Goal: Task Accomplishment & Management: Manage account settings

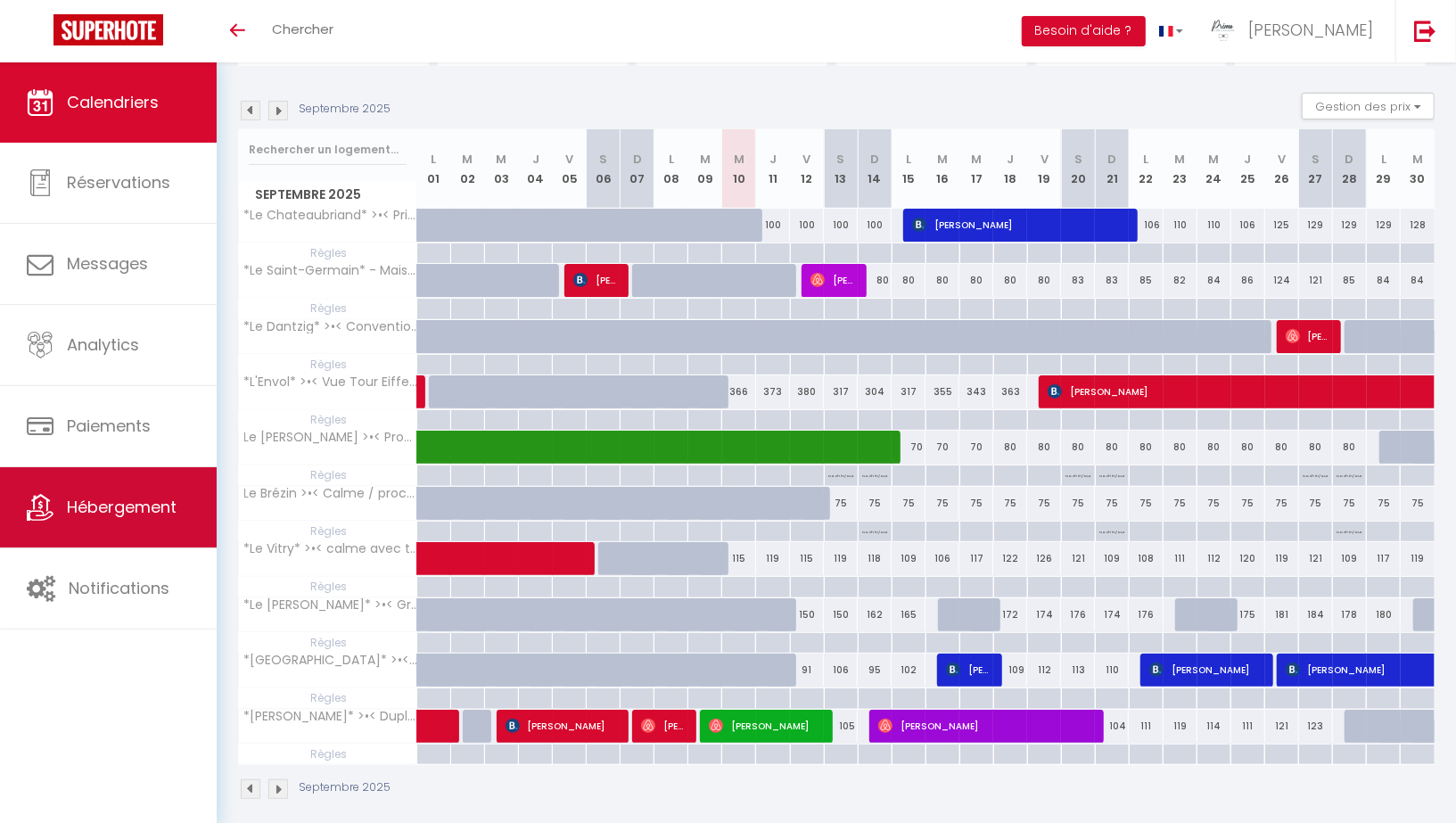
click at [99, 497] on span "Hébergement" at bounding box center [122, 507] width 110 height 22
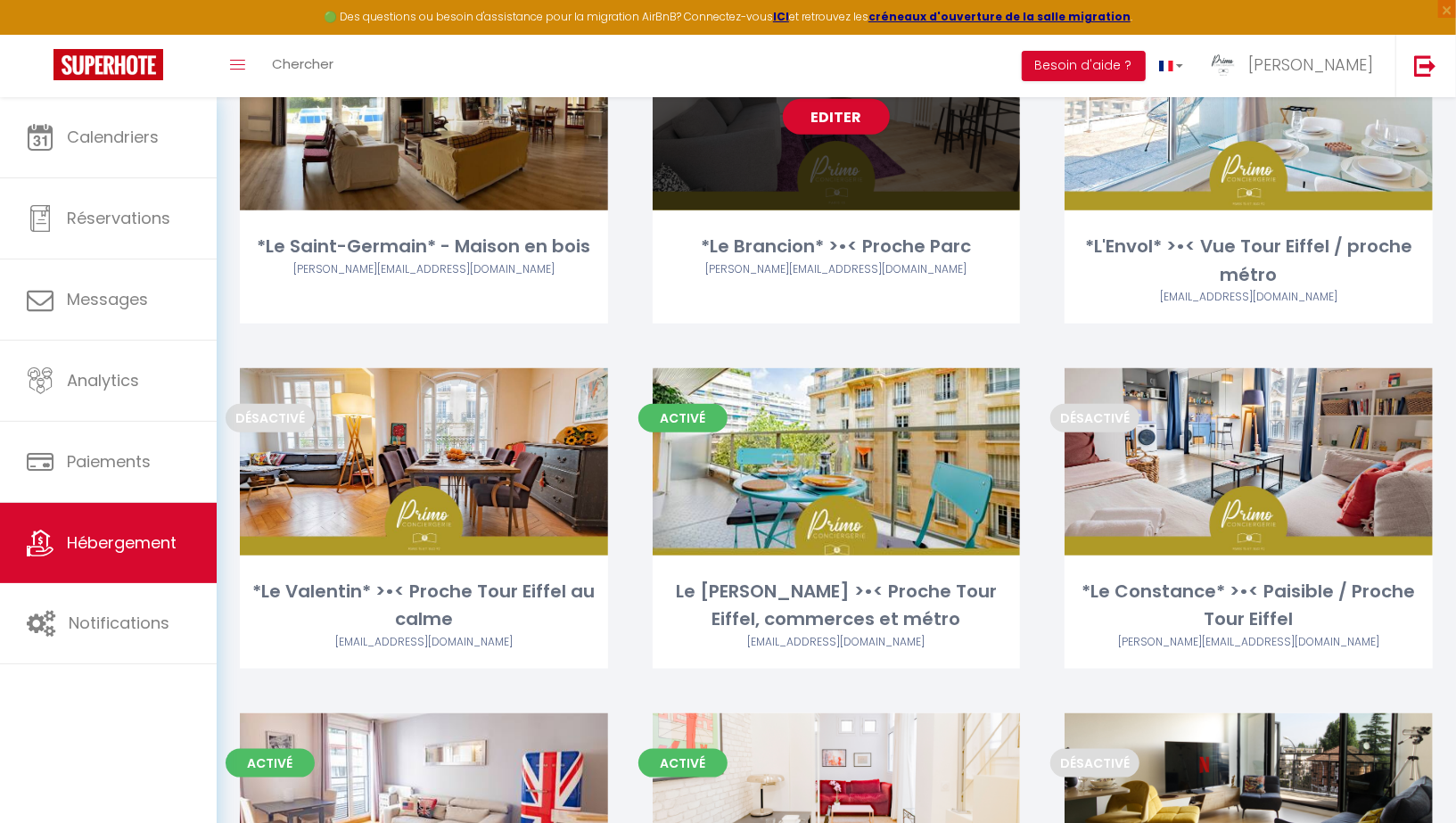
scroll to position [902, 0]
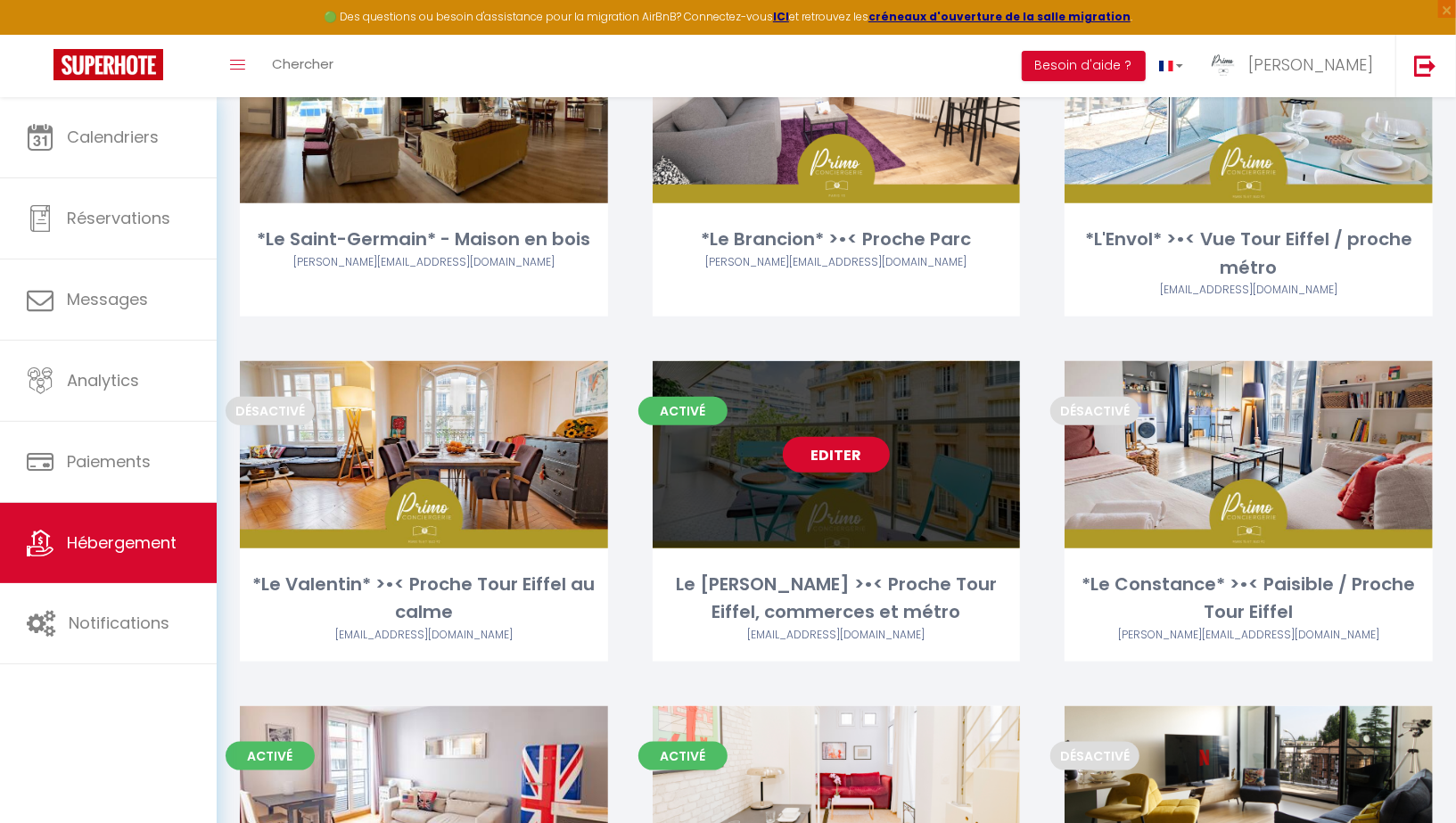
click at [839, 450] on link "Editer" at bounding box center [836, 455] width 107 height 35
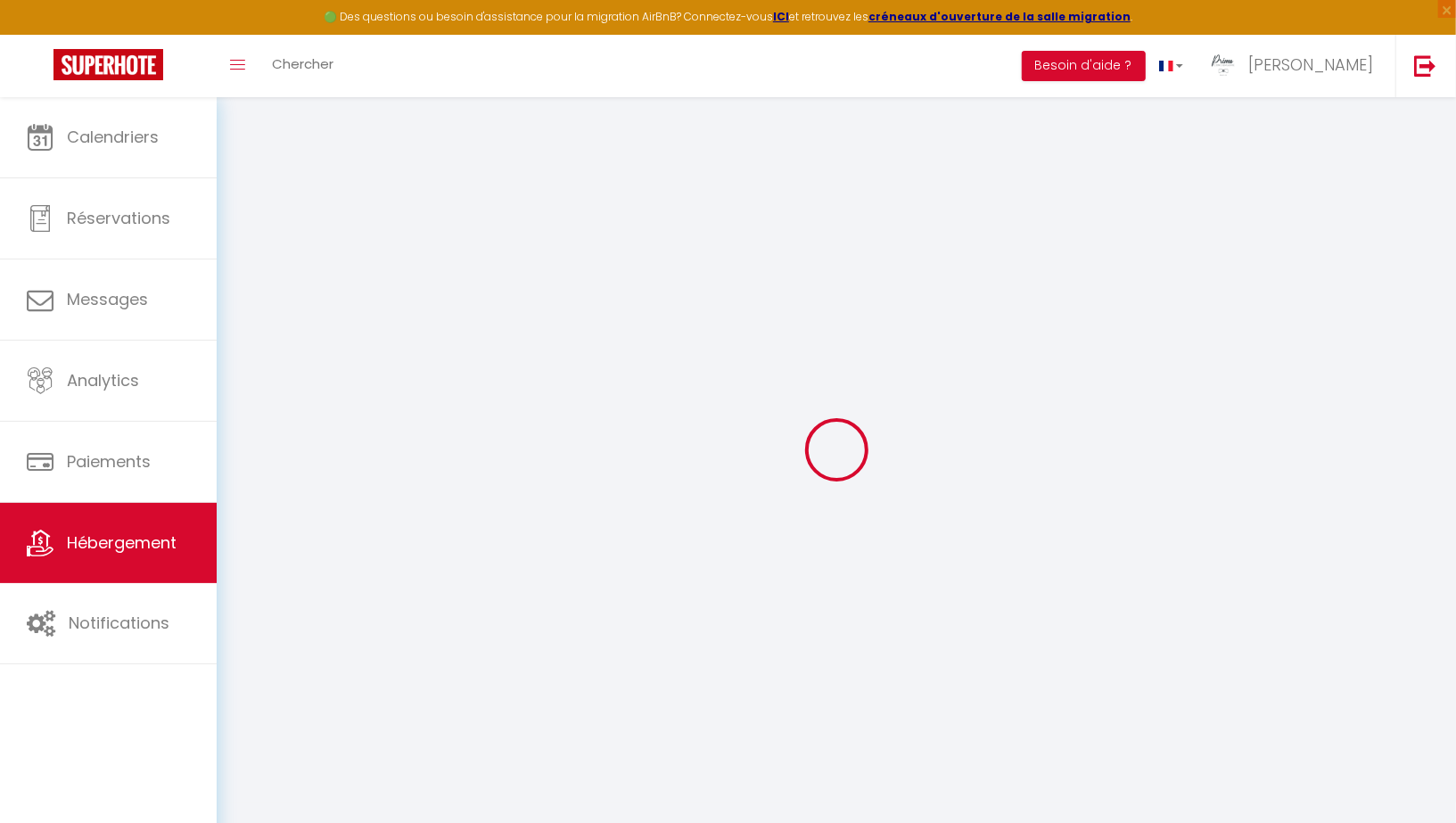
select select "+ 5 %"
checkbox input "false"
checkbox input "true"
checkbox input "false"
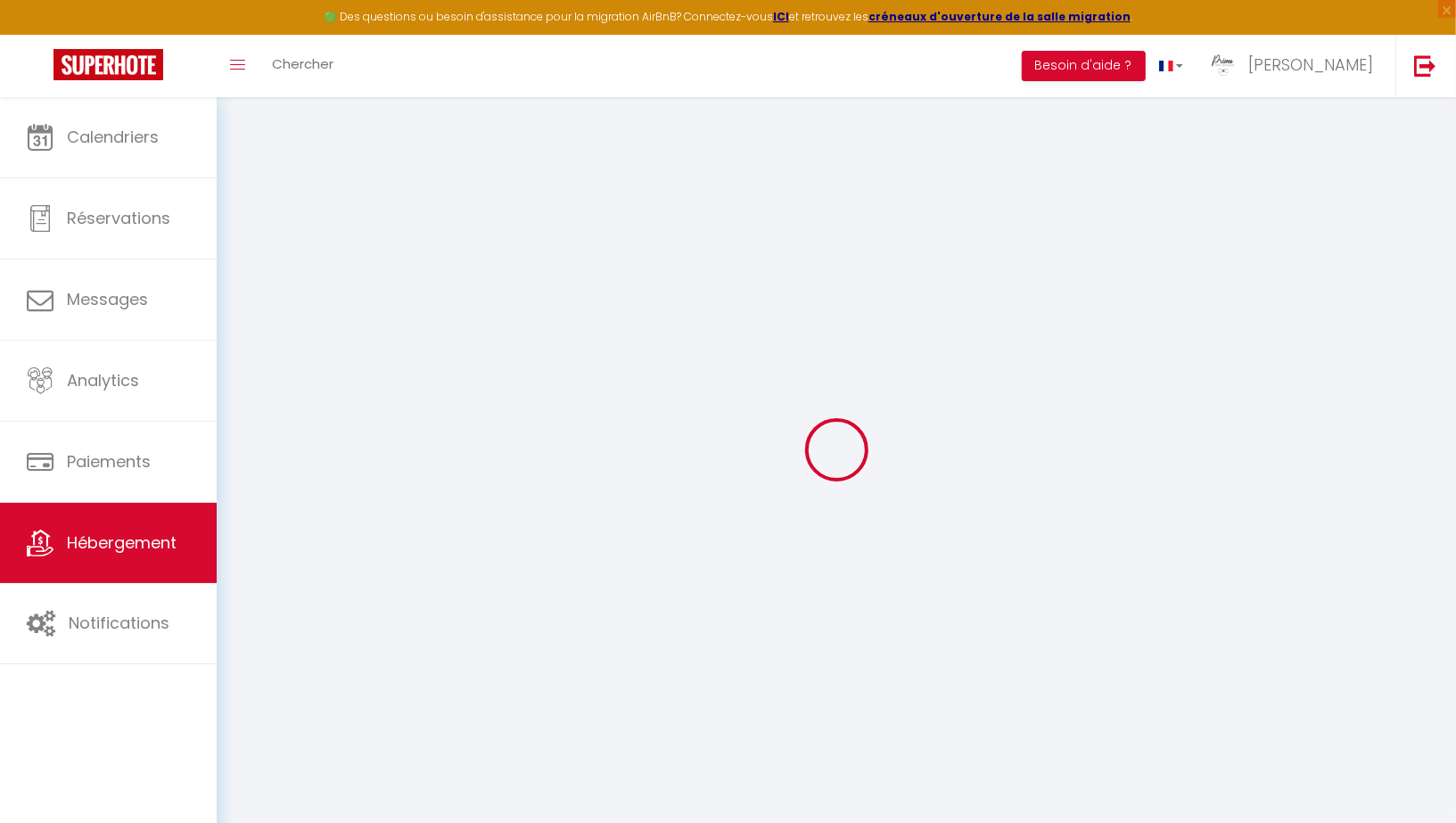
checkbox input "false"
checkbox input "true"
checkbox input "false"
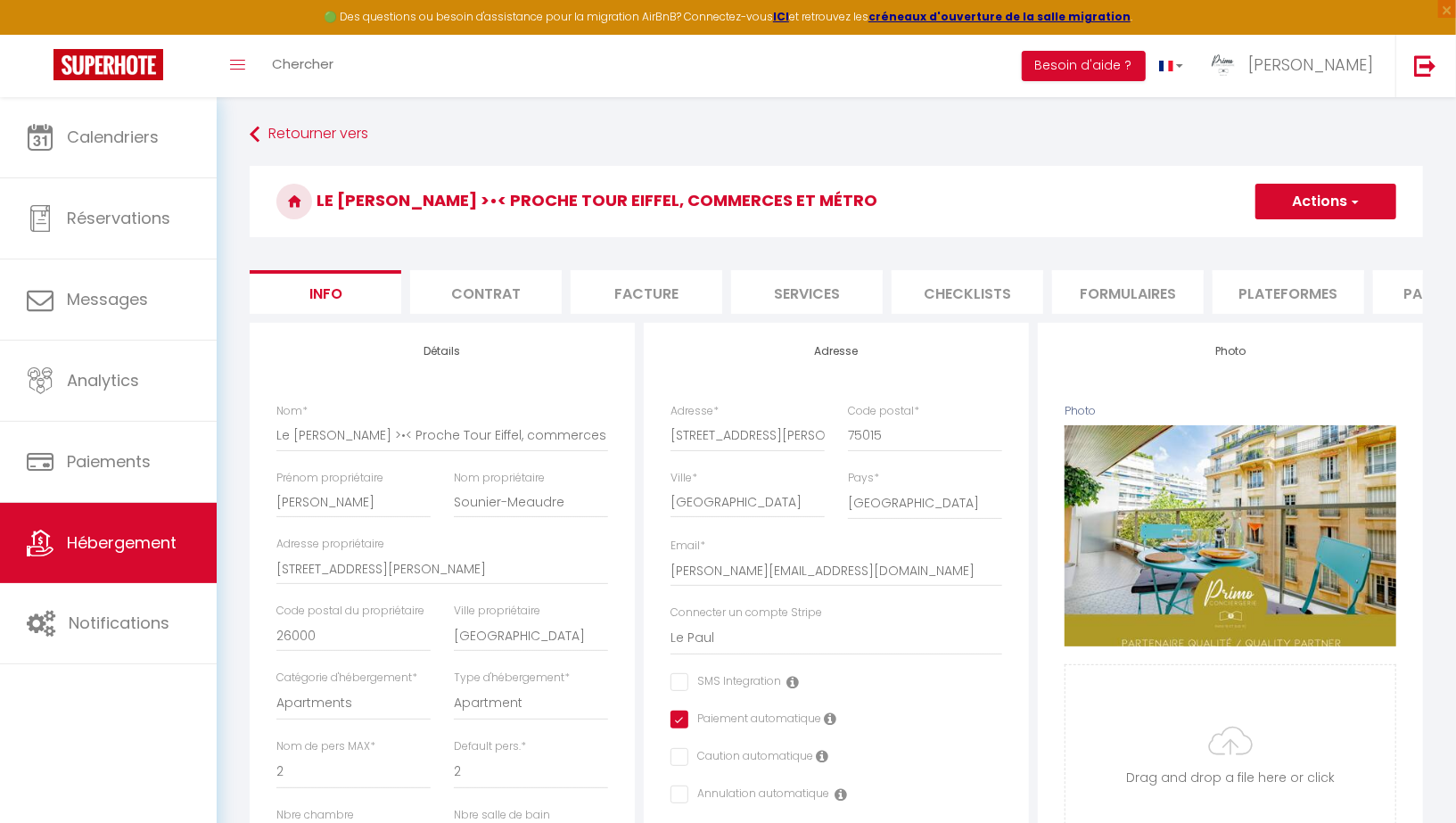
click at [1266, 296] on li "Plateformes" at bounding box center [1287, 292] width 152 height 44
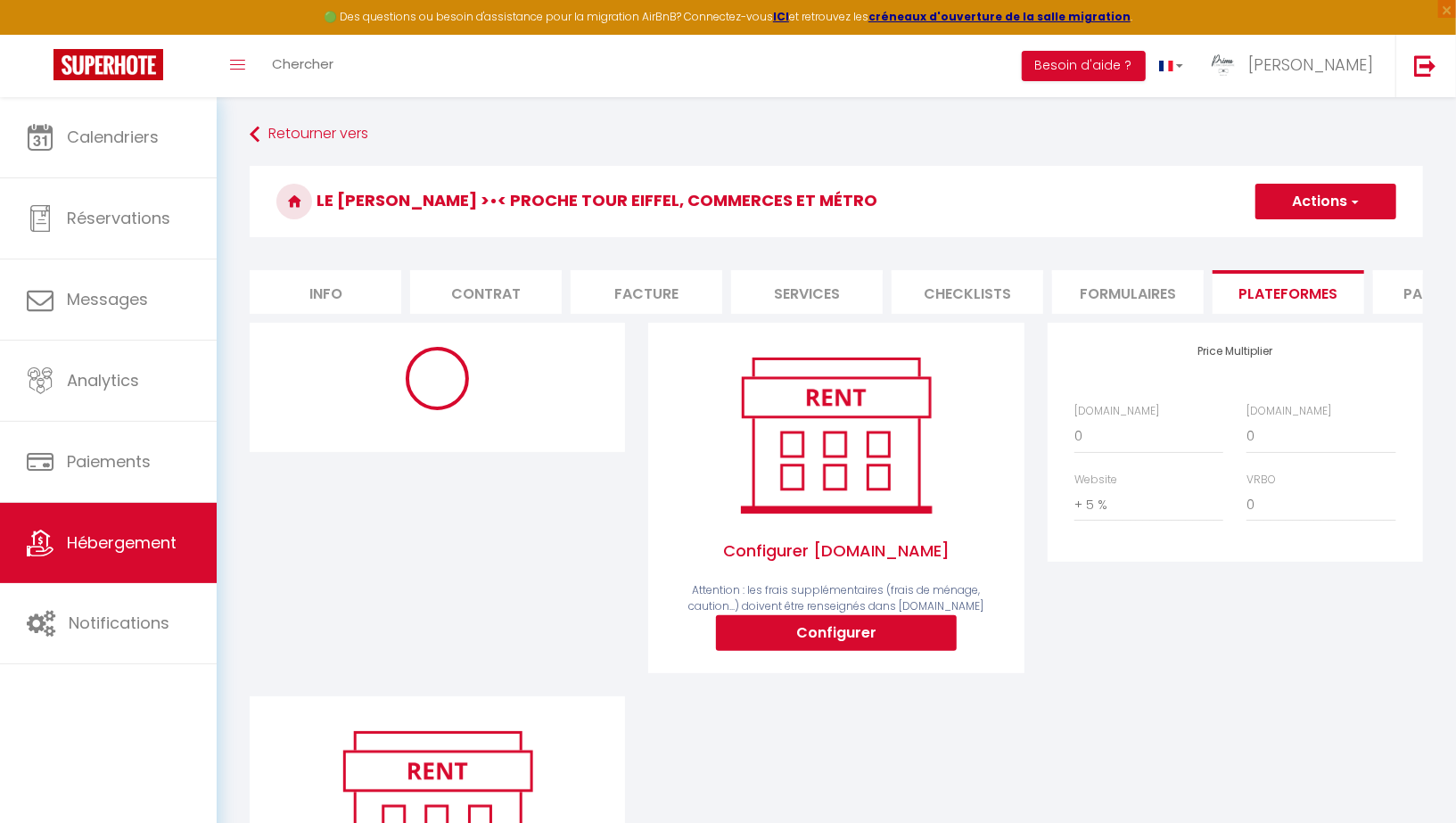
select select "270"
select select "well_reviewed_guests"
select select "EUR"
select select "10672-883996887872895681"
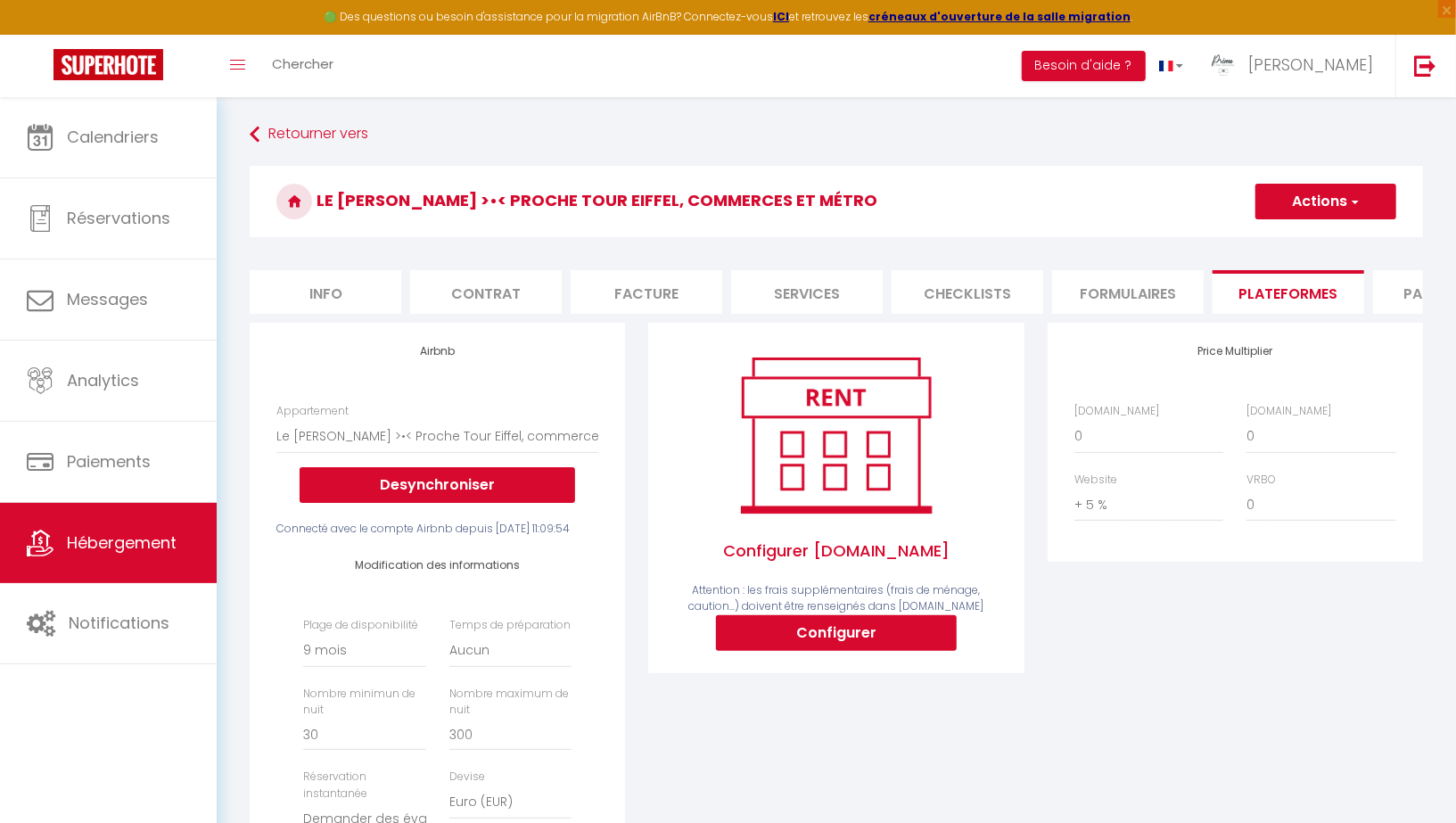
click at [1389, 293] on li "Paramètres" at bounding box center [1449, 292] width 152 height 44
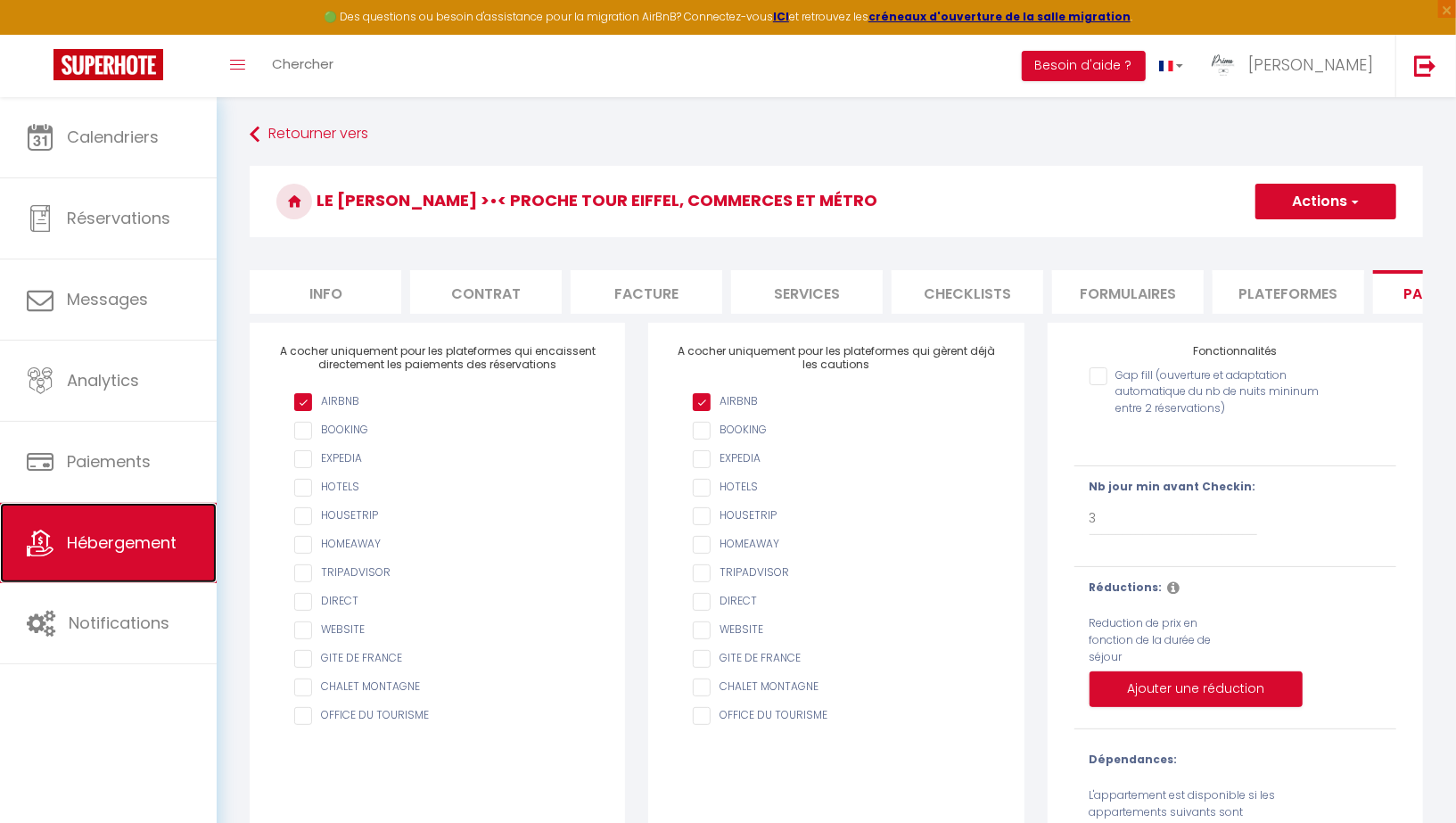
click at [119, 531] on span "Hébergement" at bounding box center [122, 542] width 110 height 22
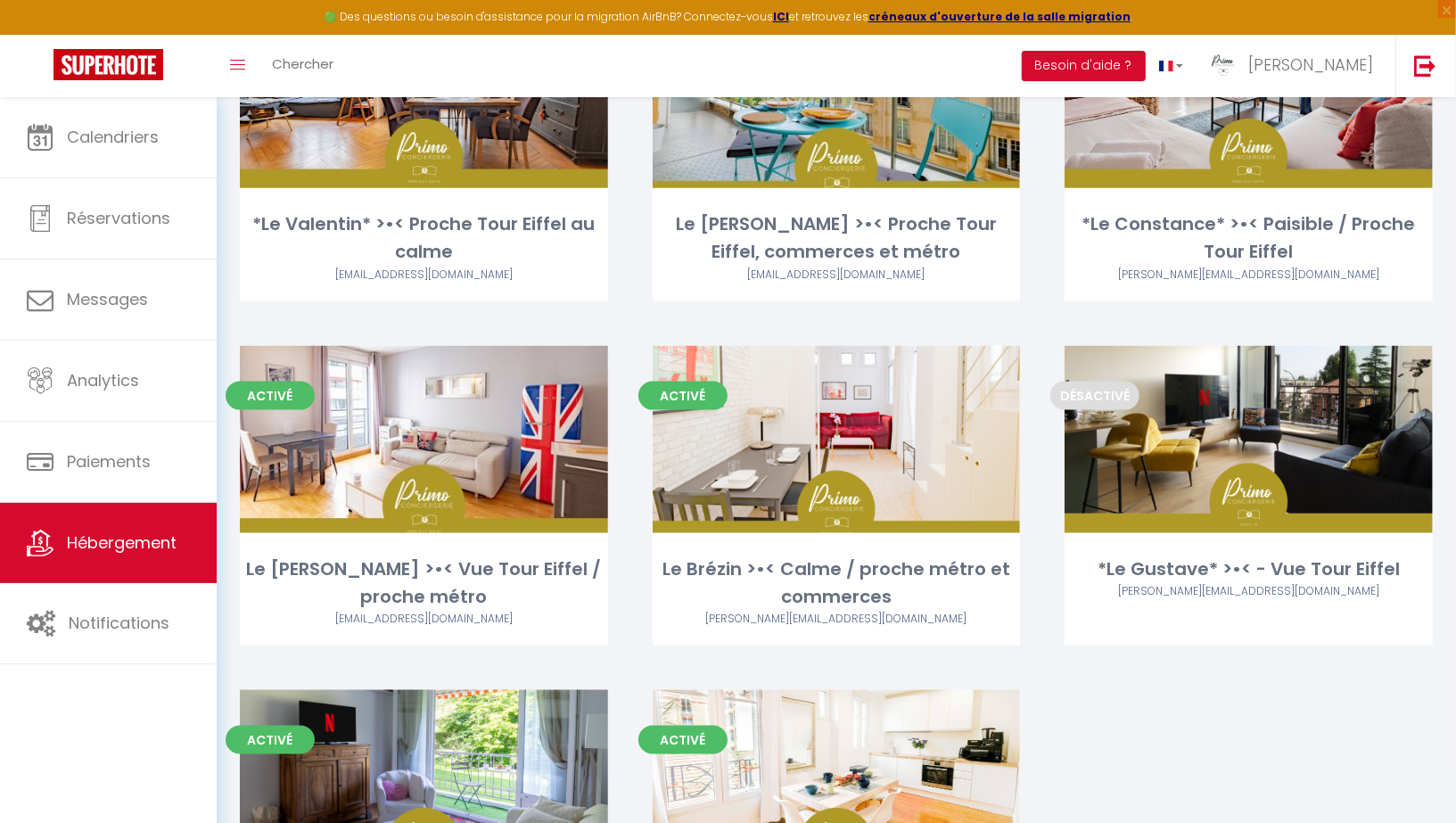
scroll to position [1268, 0]
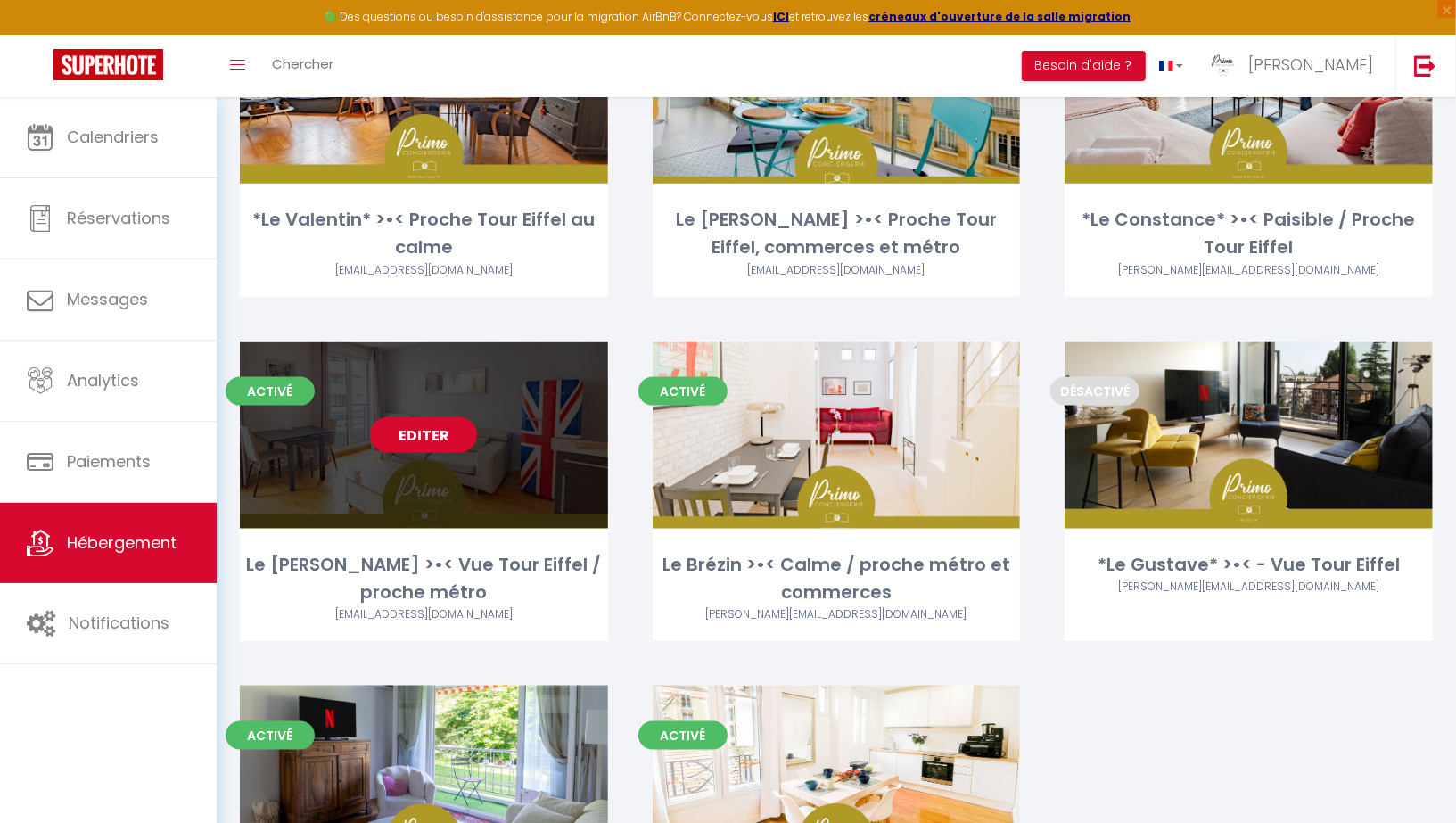
click at [416, 448] on link "Editer" at bounding box center [423, 435] width 107 height 35
select select "3"
select select "2"
select select "1"
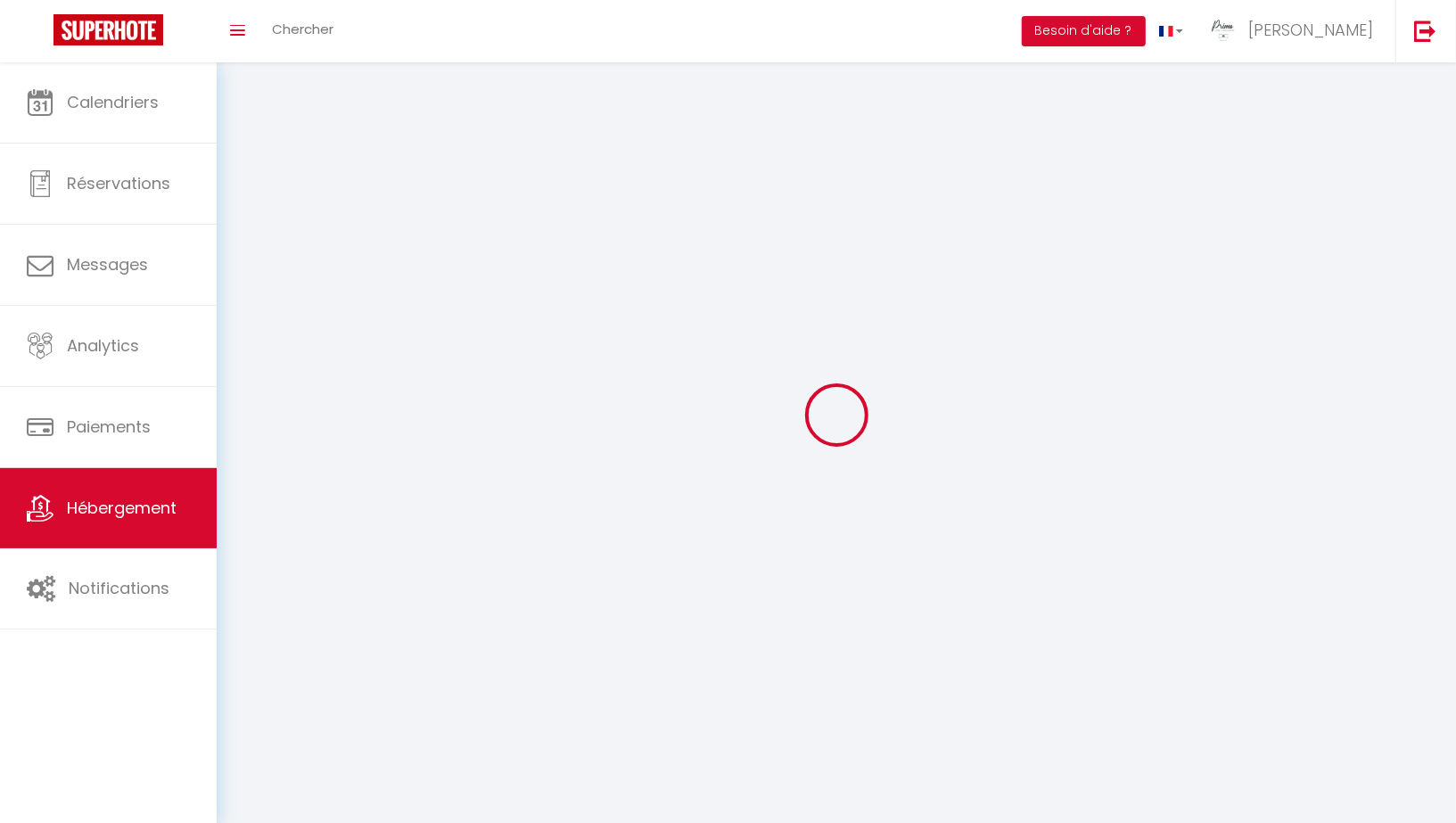
select select
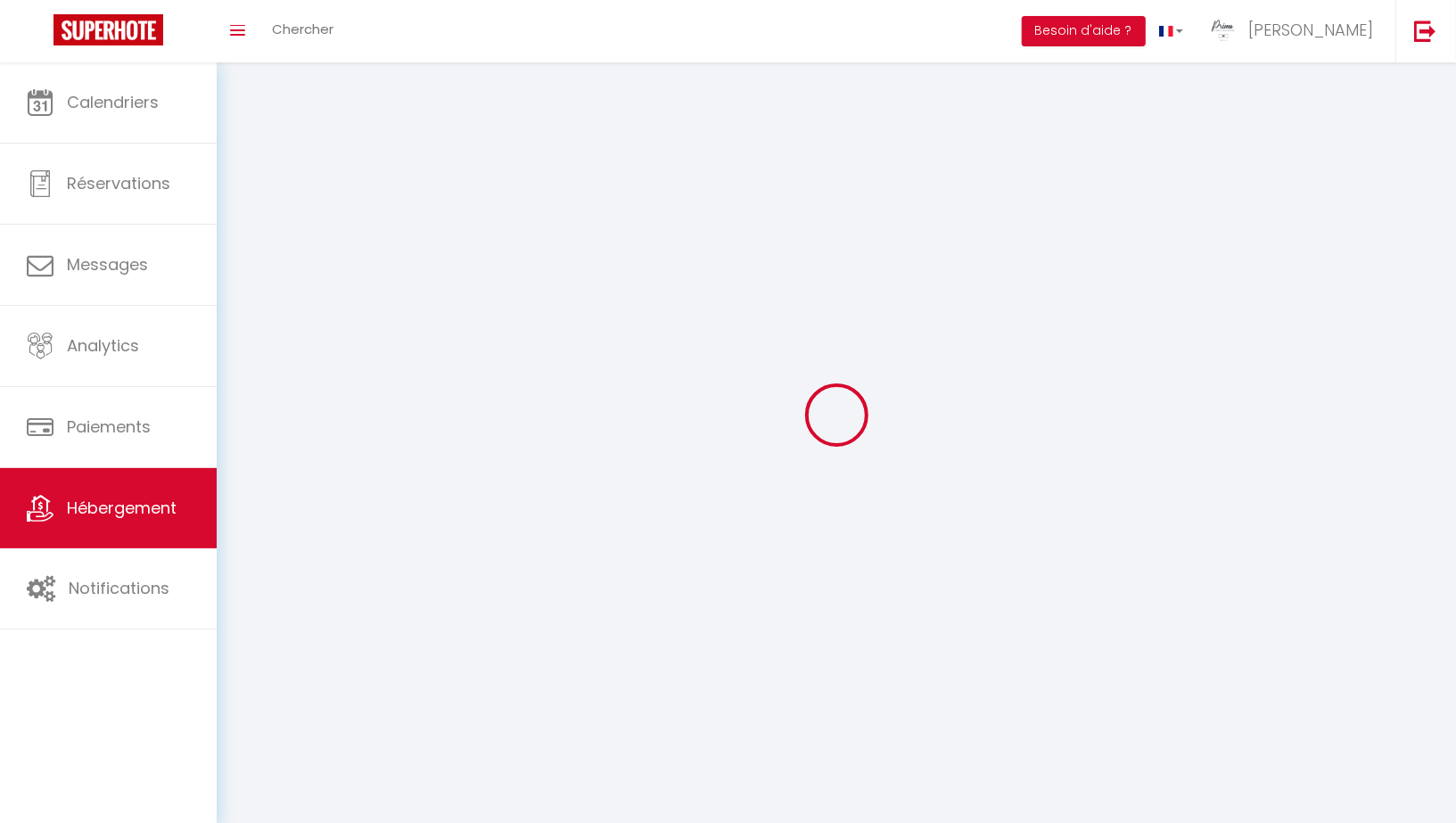
select select
checkbox input "false"
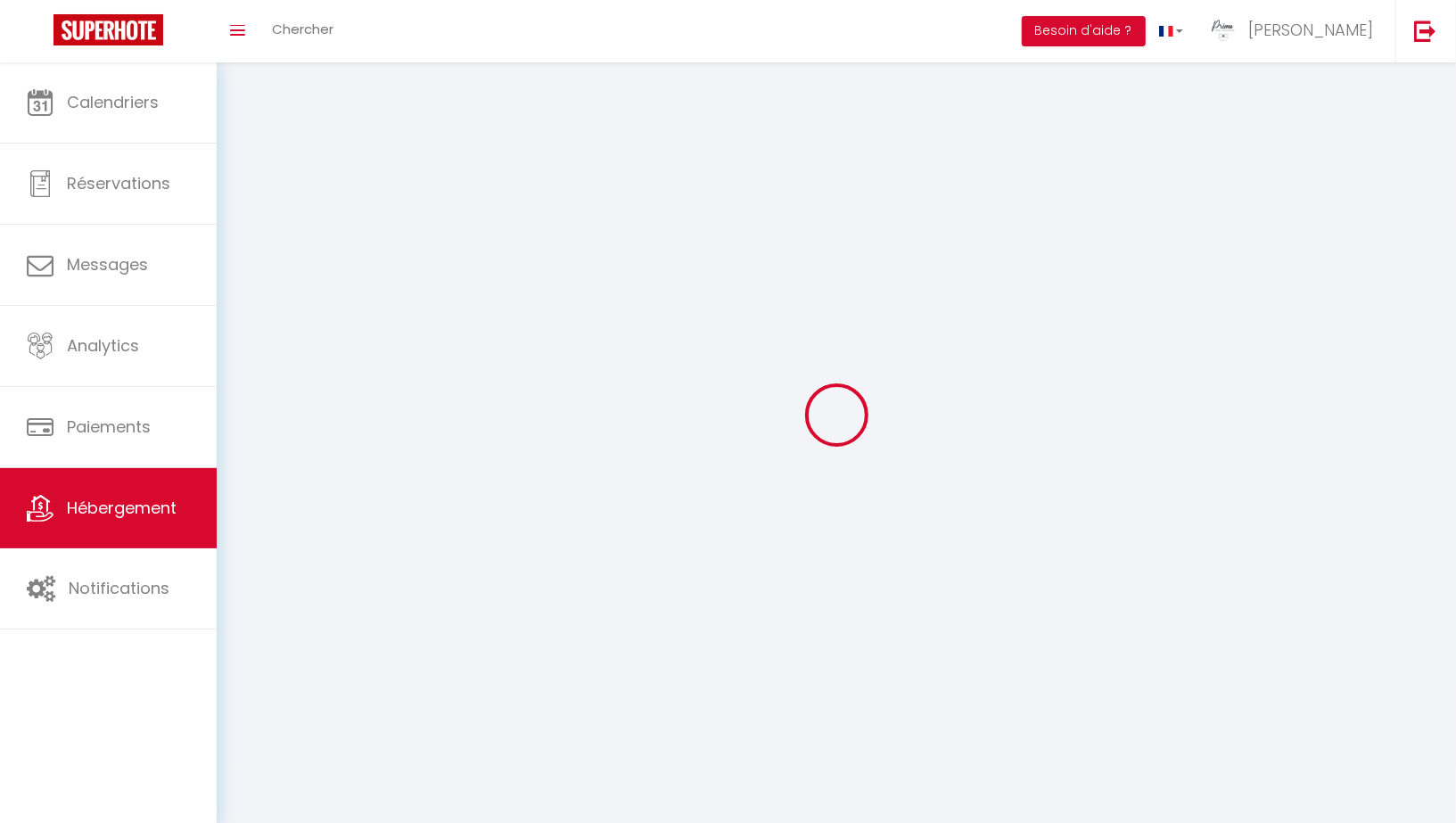
checkbox input "false"
select select
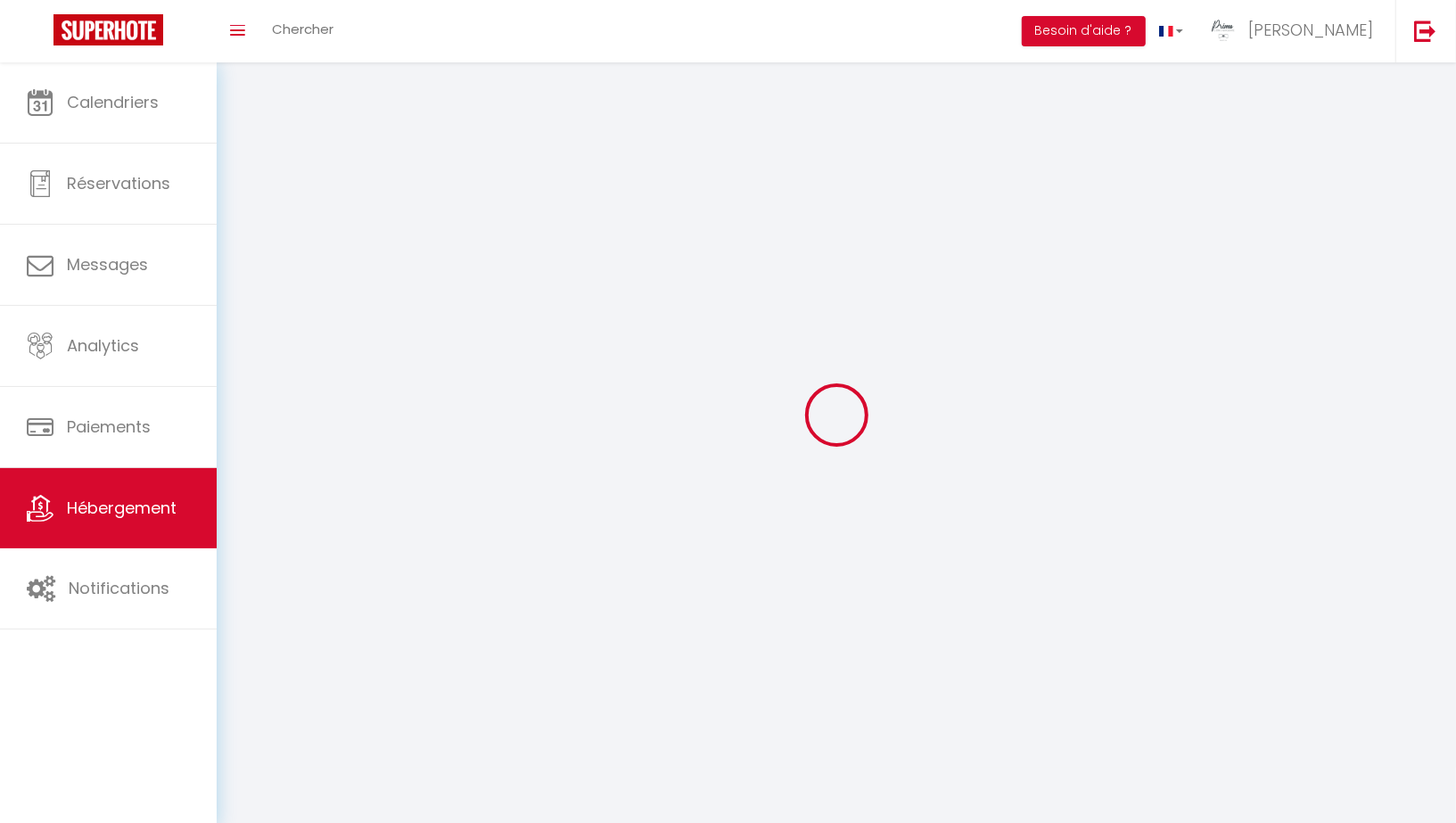
select select
checkbox input "false"
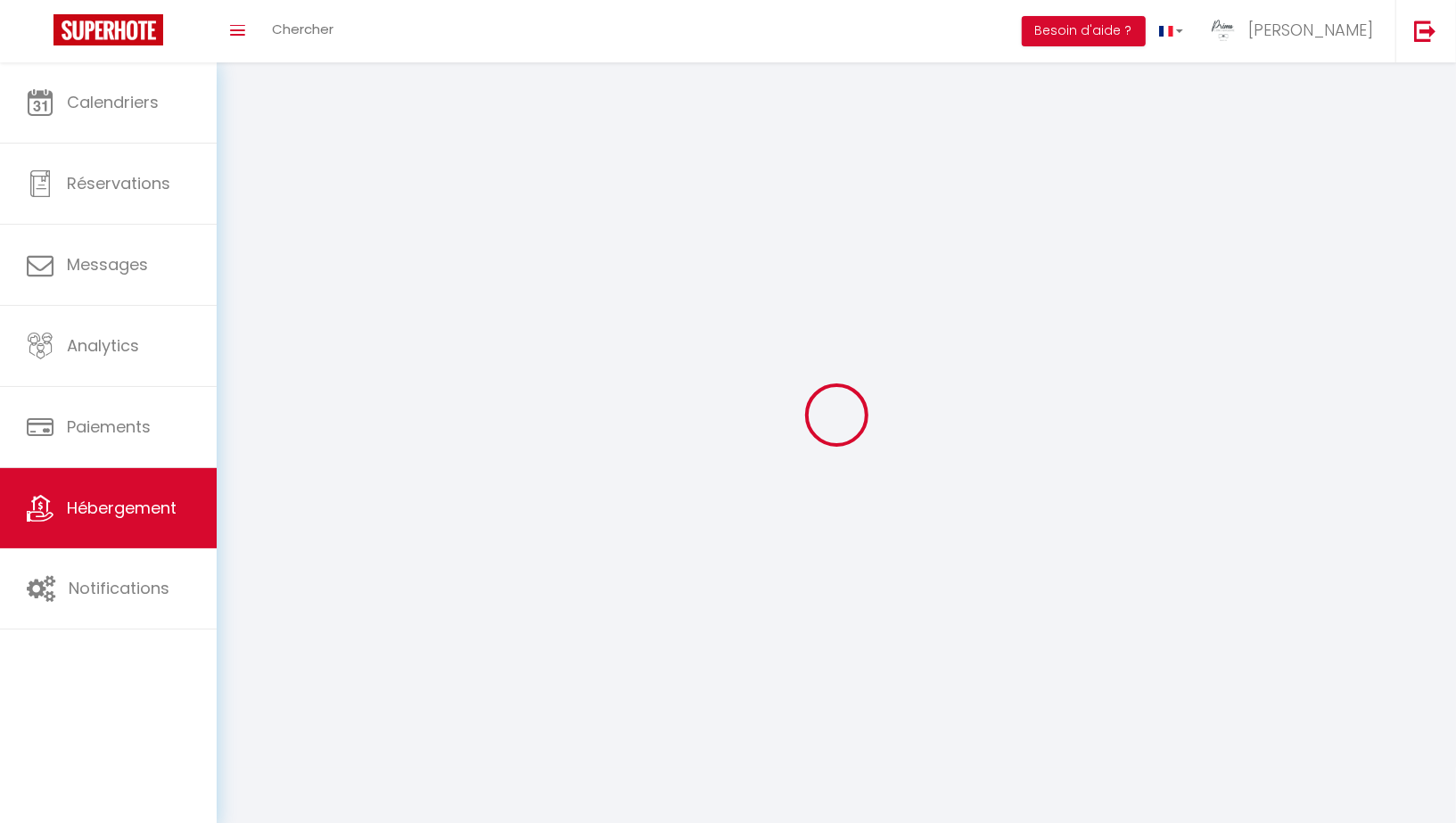
checkbox input "false"
select select
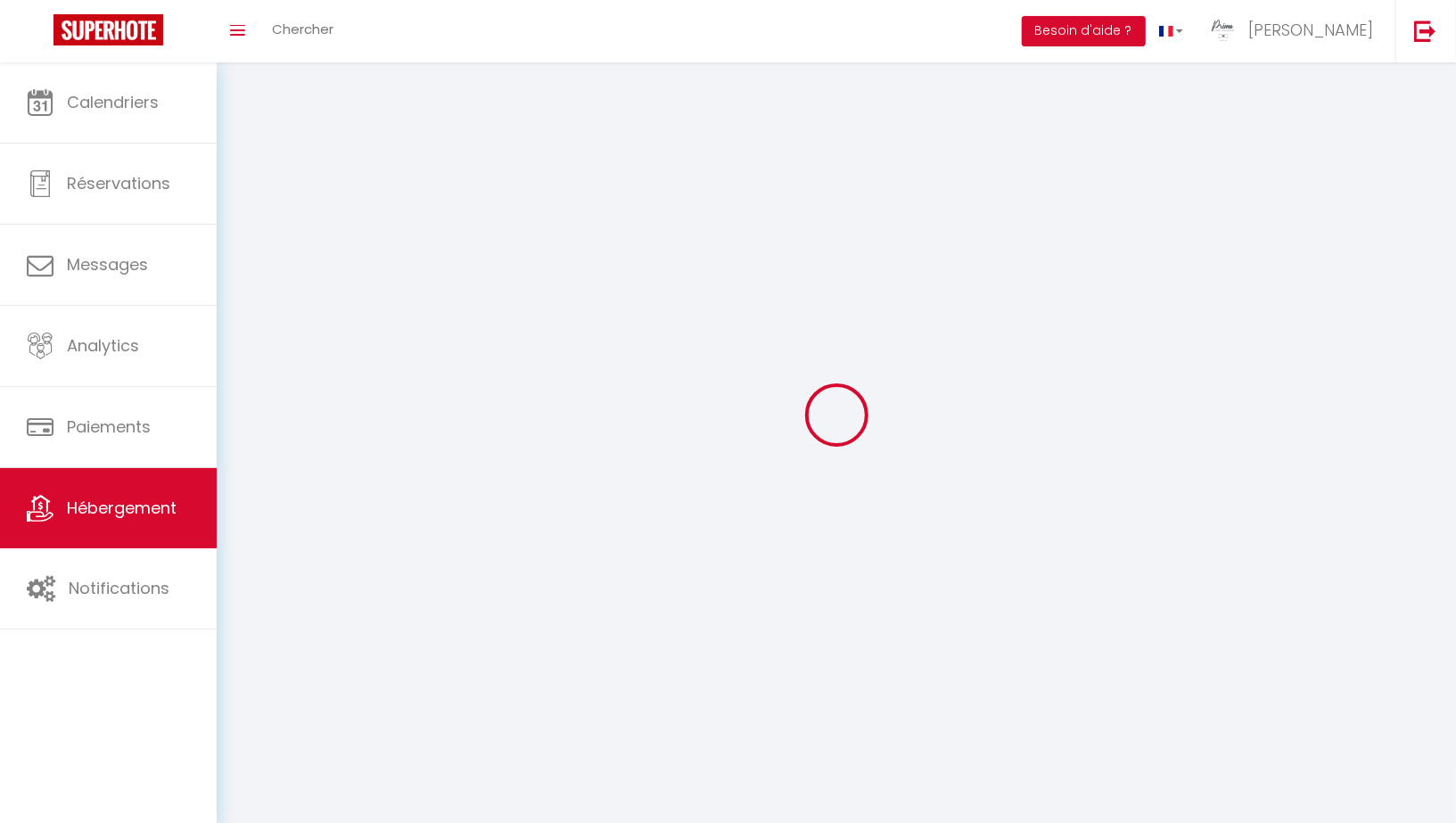
select select
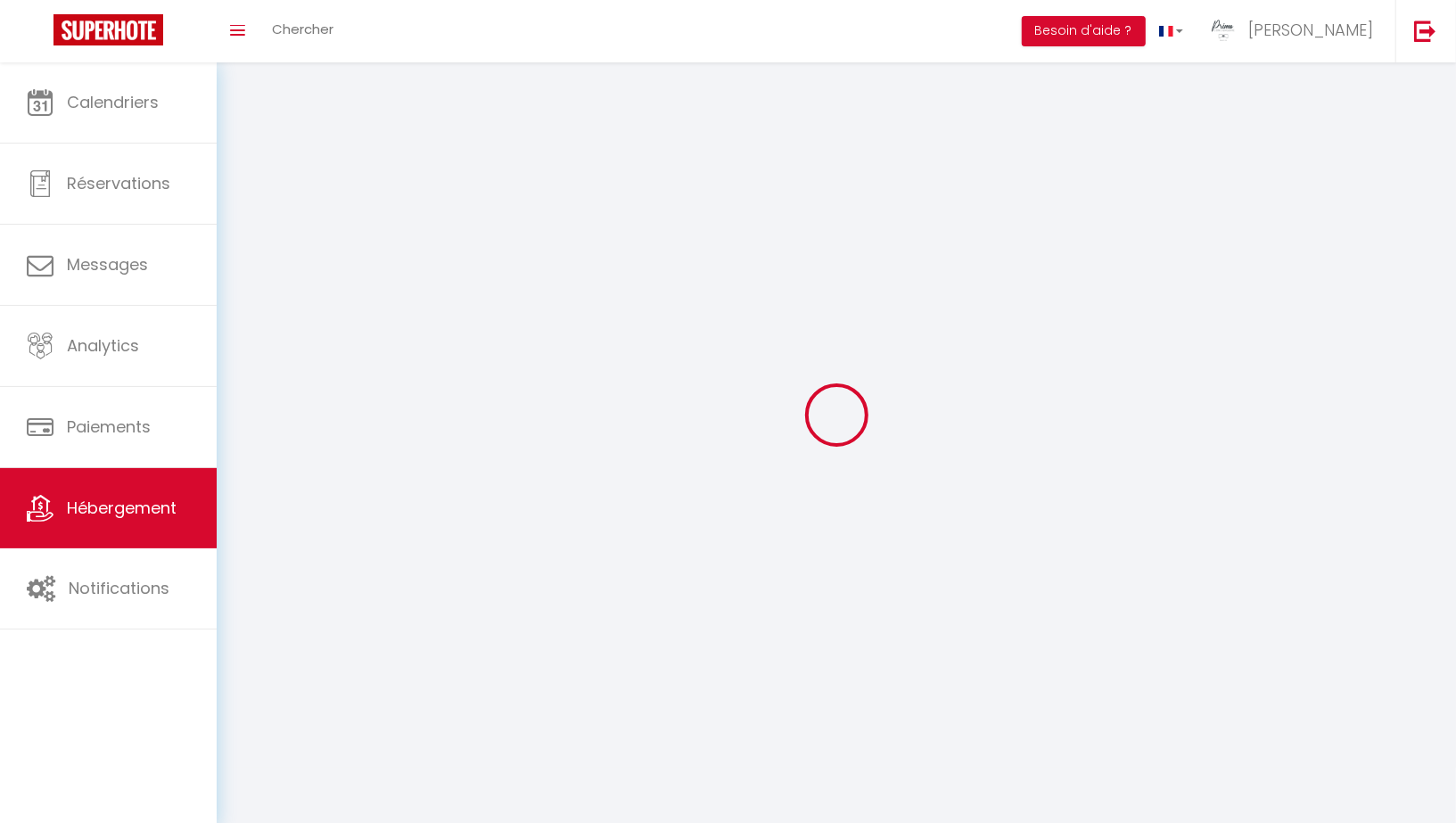
checkbox input "false"
select select
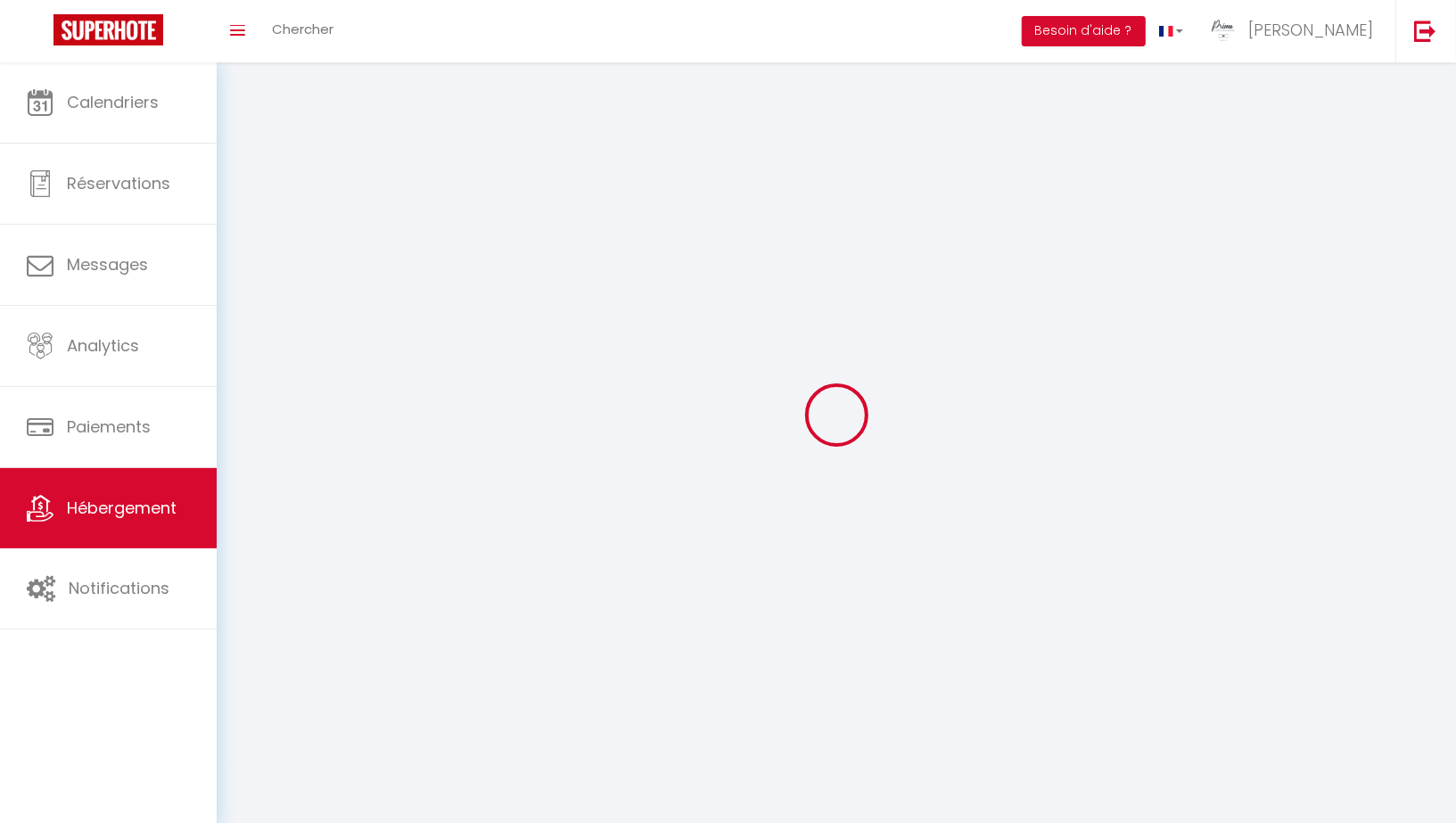
select select
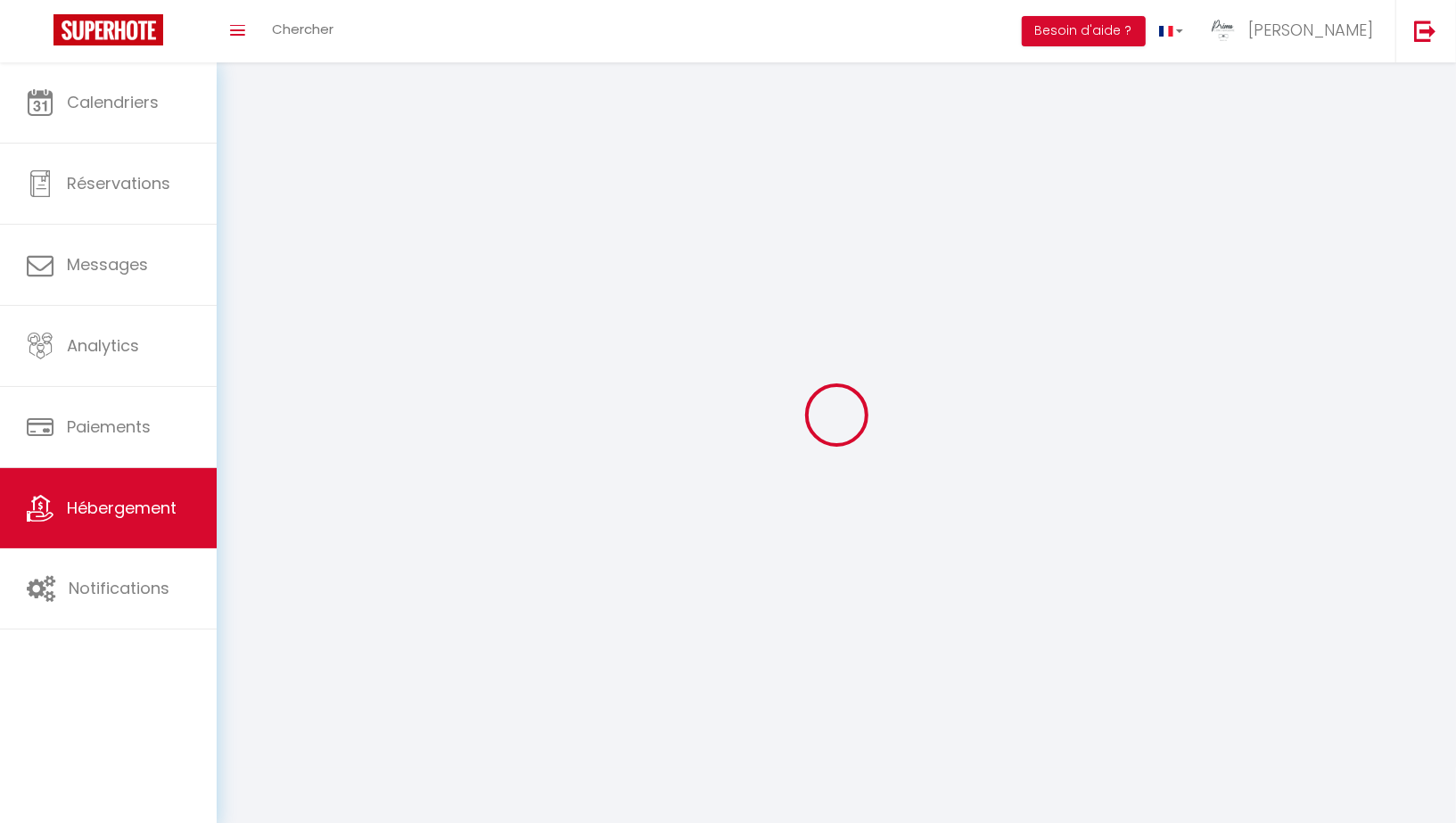
select select
checkbox input "false"
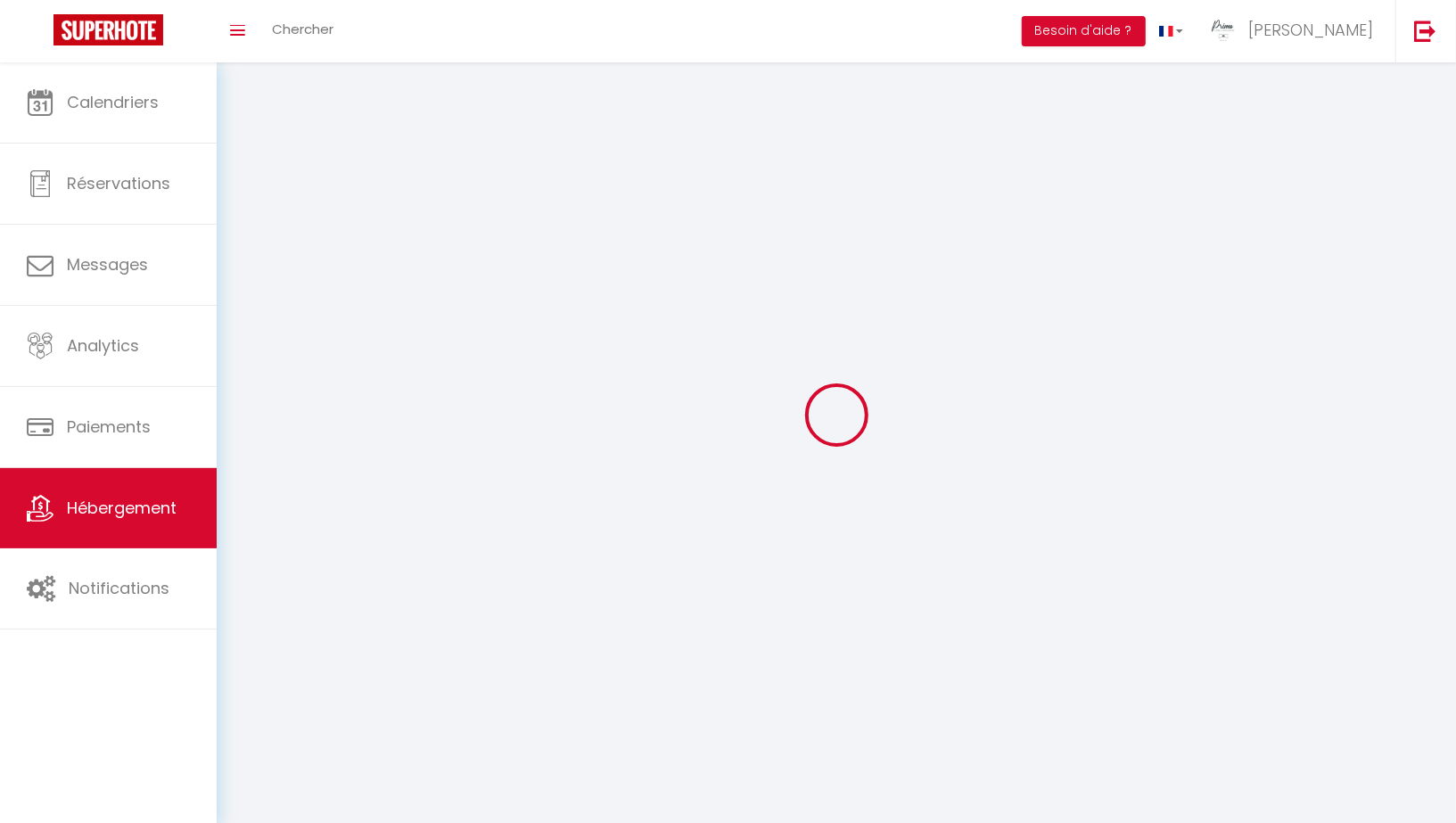
select select
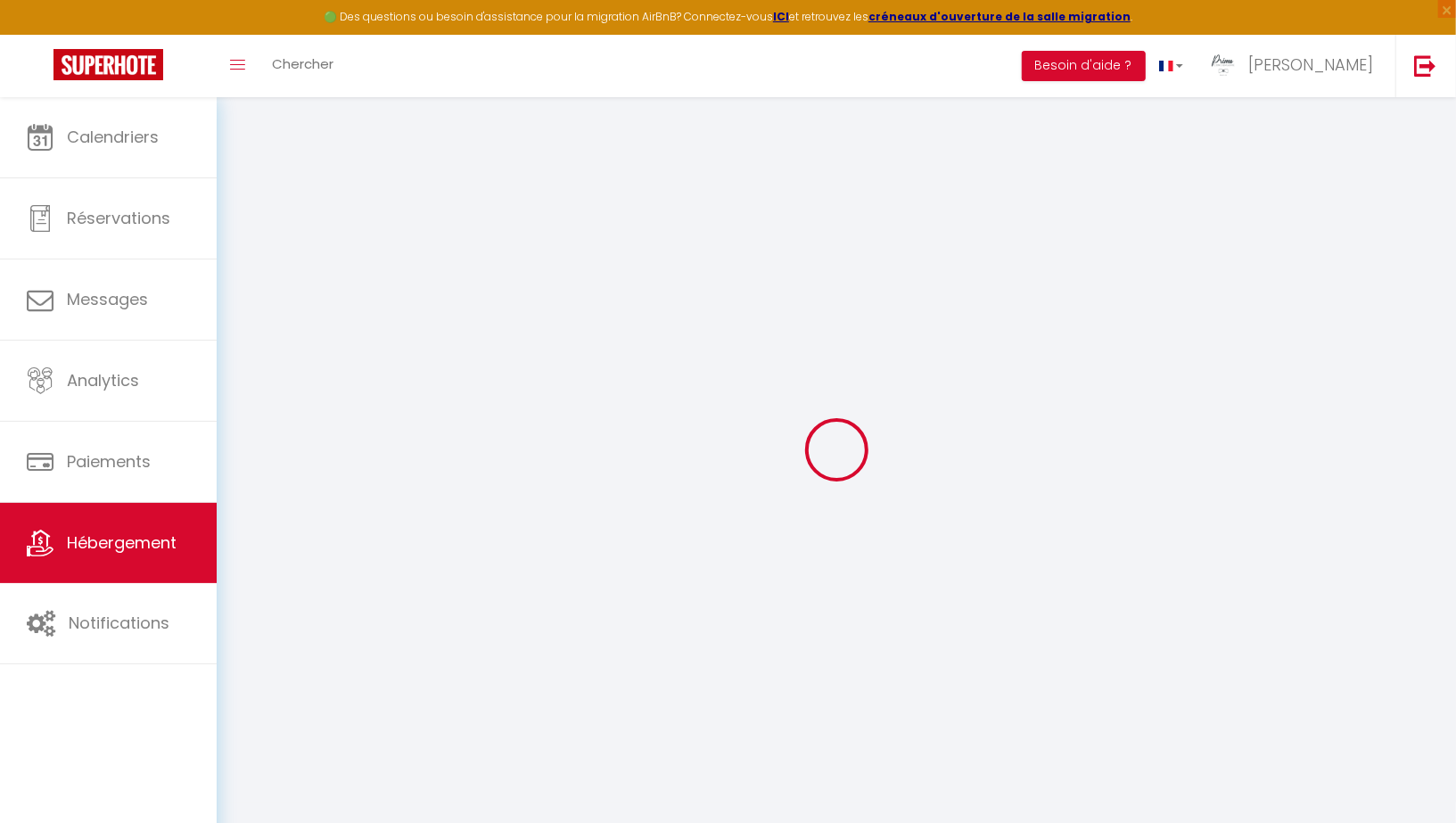
checkbox input "false"
checkbox input "true"
checkbox input "false"
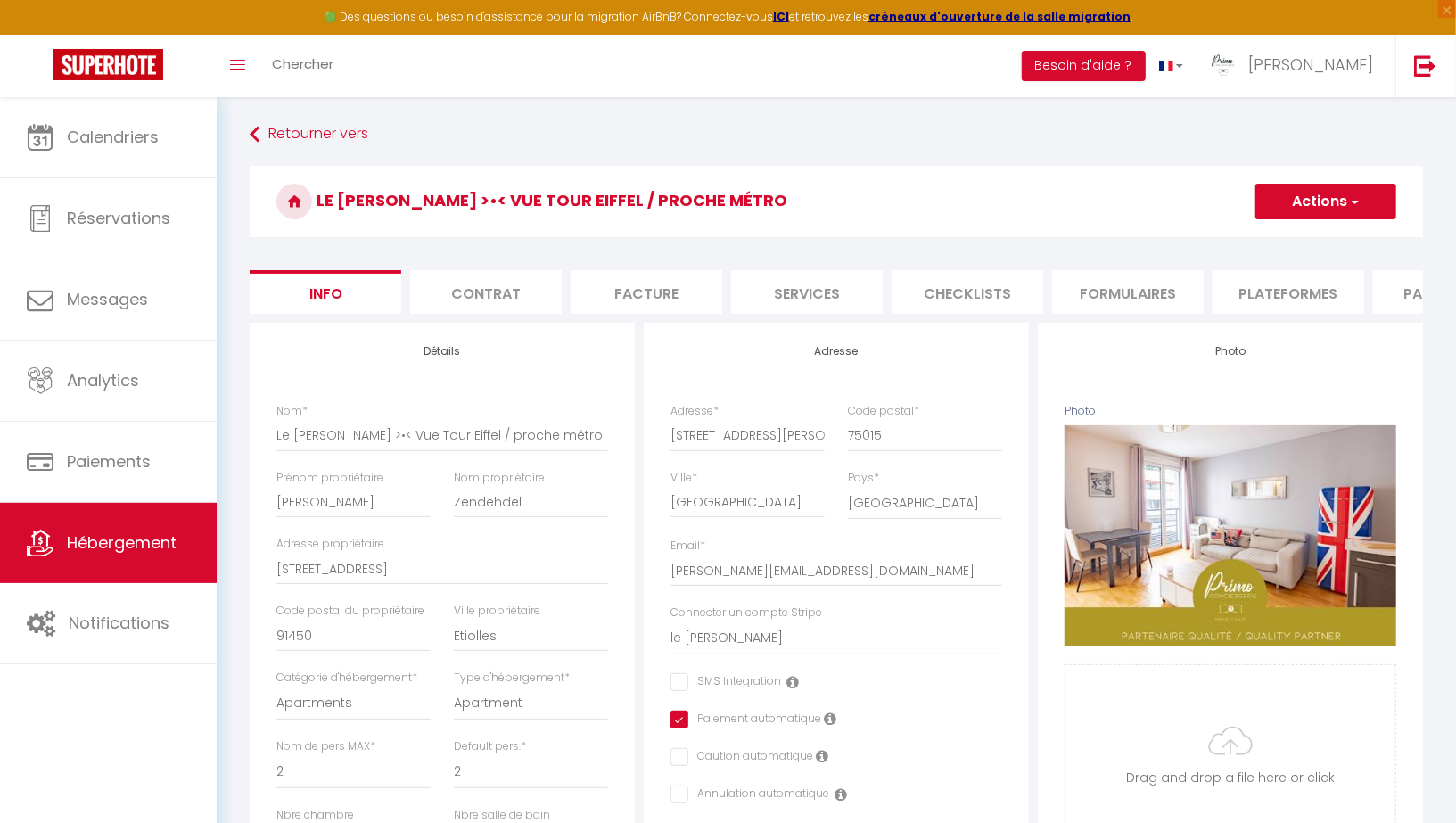
click at [1381, 294] on li "Paramètres" at bounding box center [1449, 292] width 152 height 44
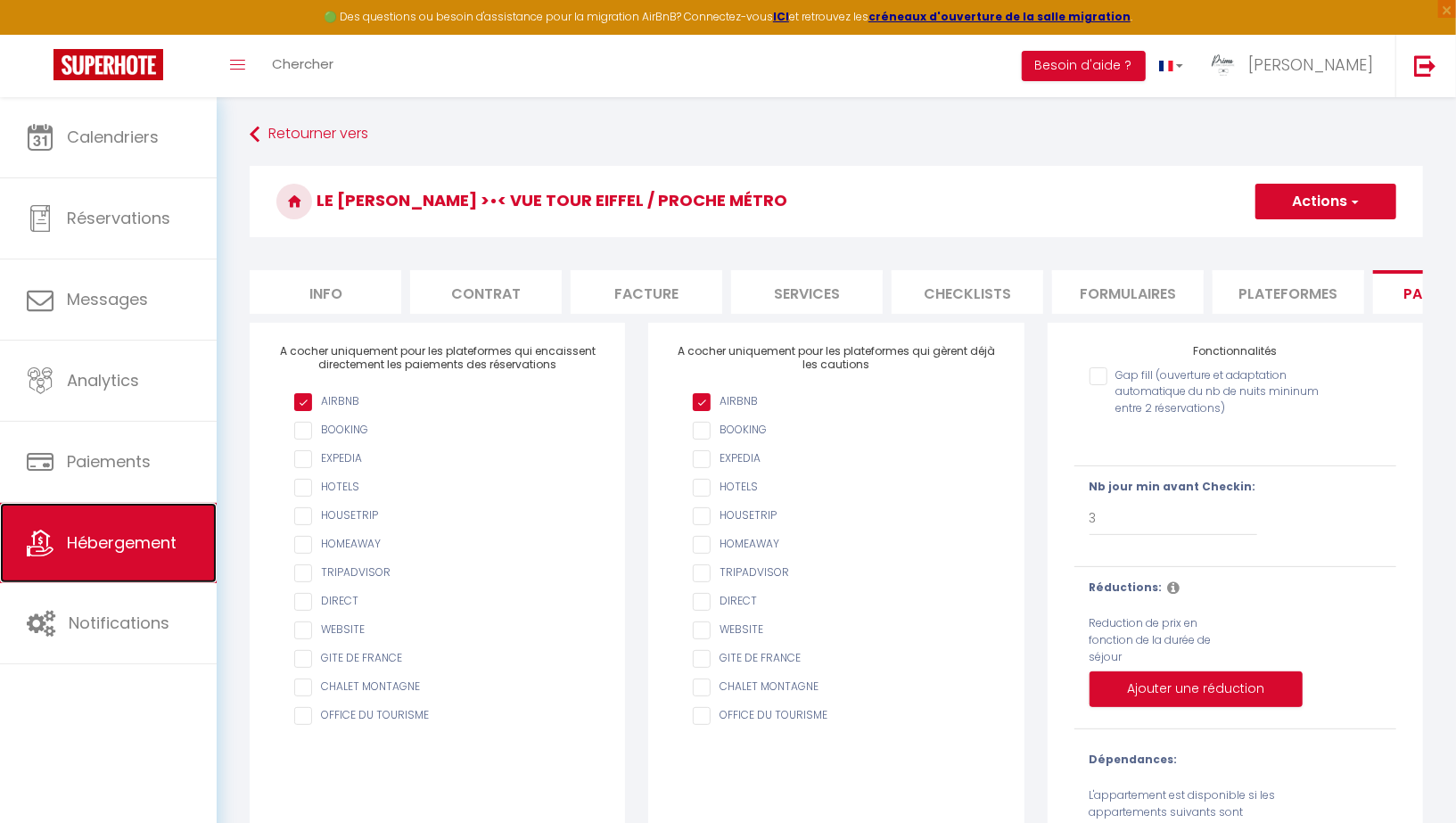
click at [92, 540] on span "Hébergement" at bounding box center [122, 542] width 110 height 22
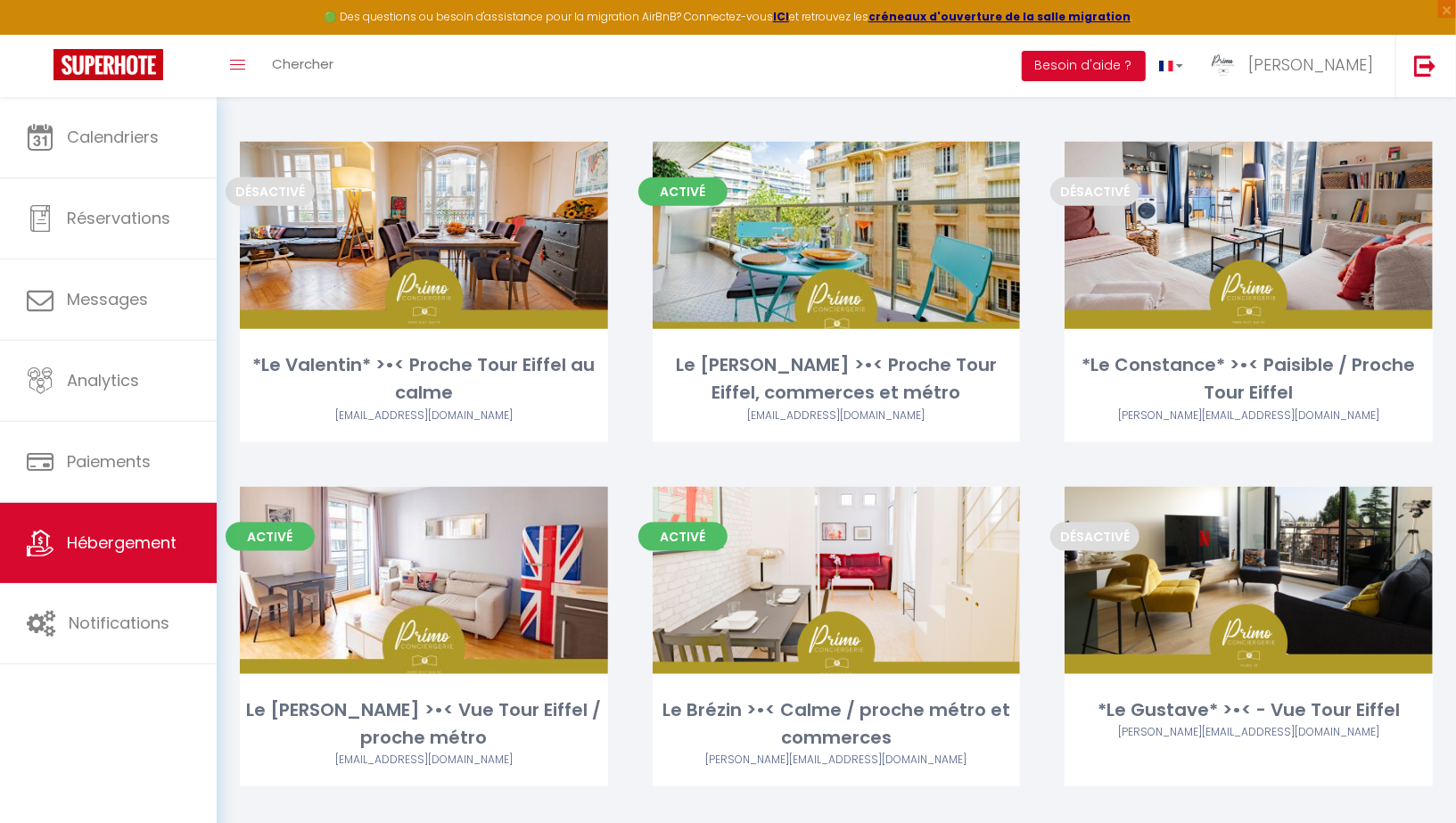
scroll to position [1496, 0]
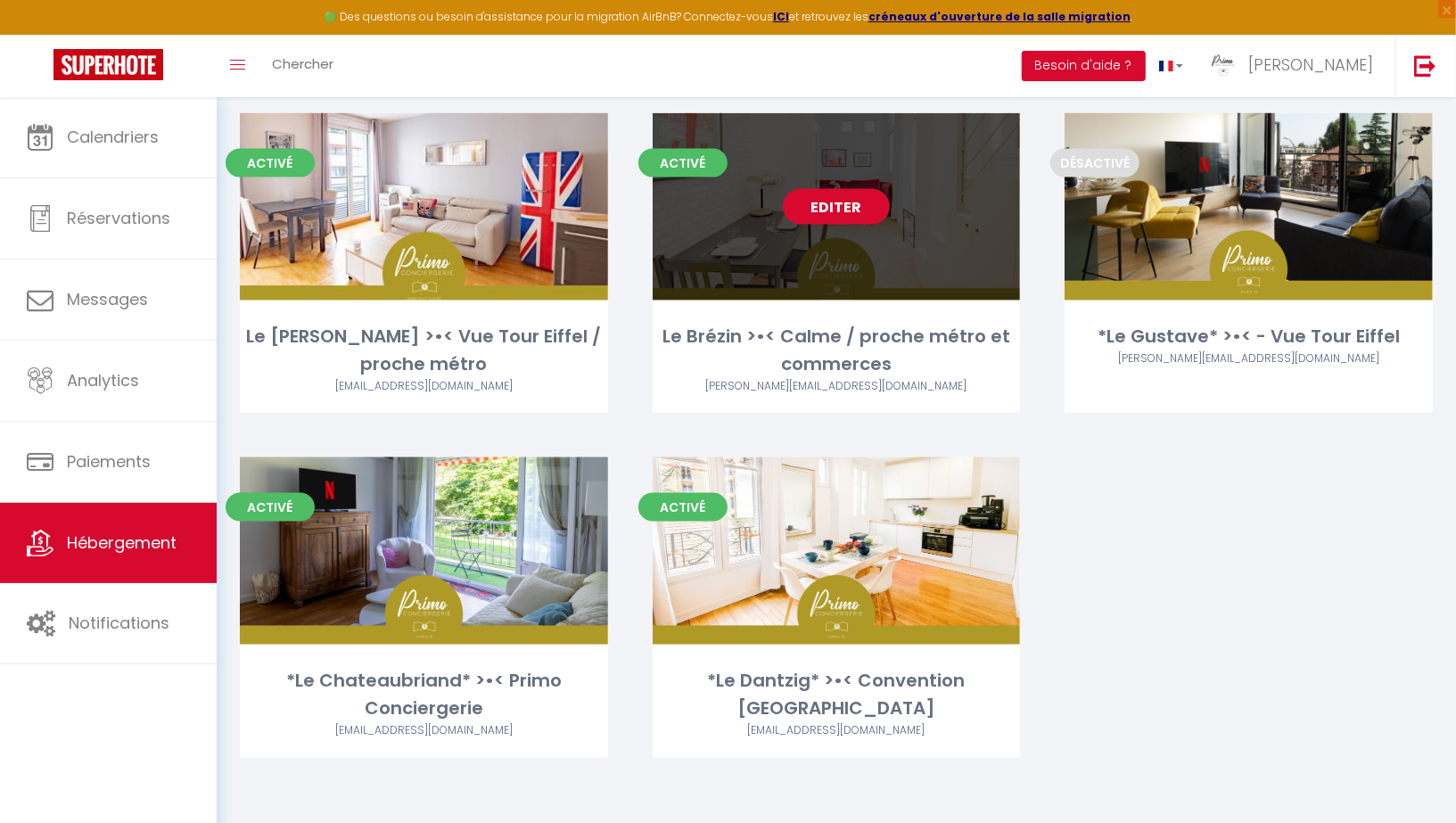
click at [853, 210] on link "Editer" at bounding box center [836, 207] width 107 height 35
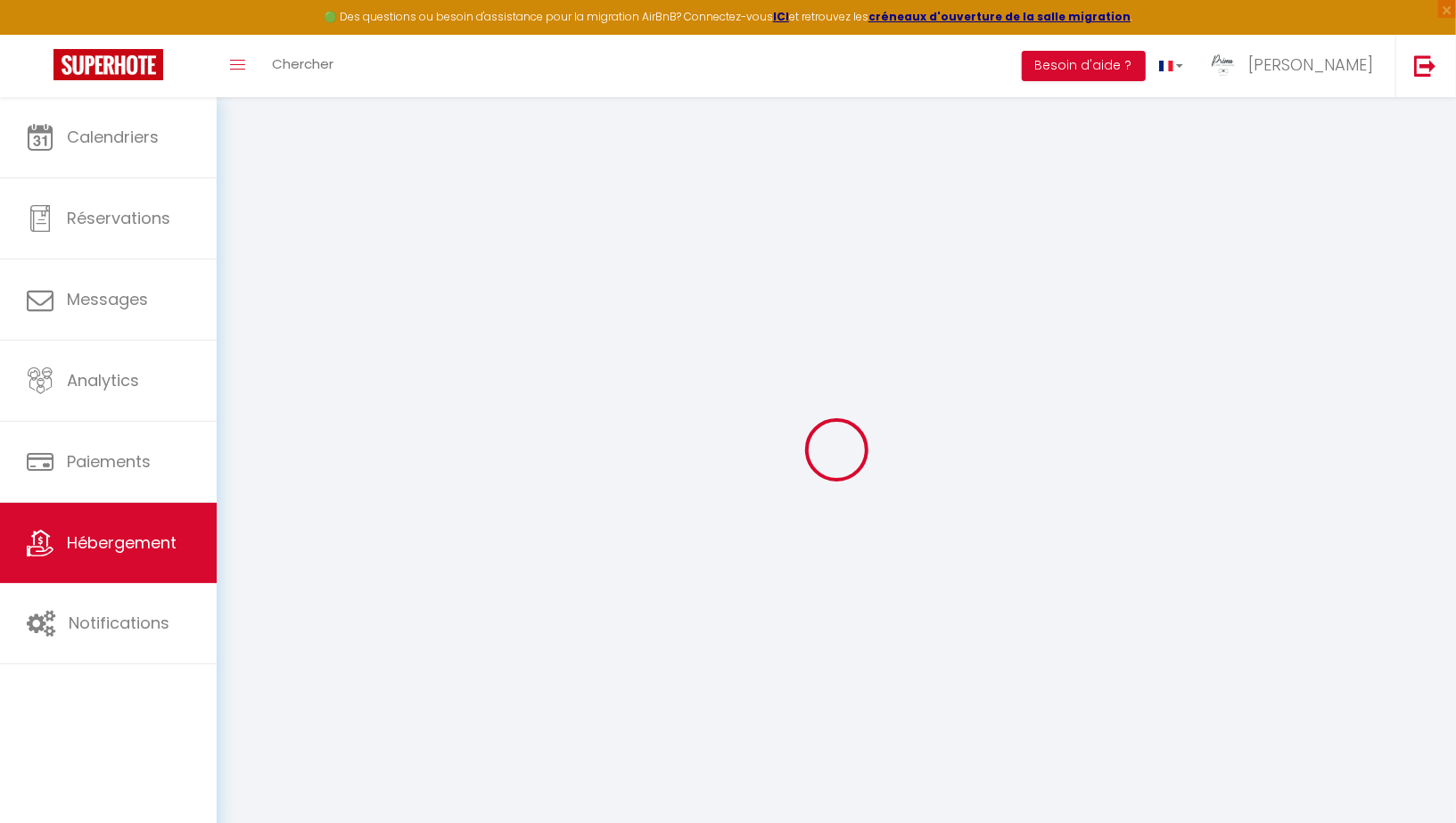
checkbox input "false"
checkbox input "true"
checkbox input "false"
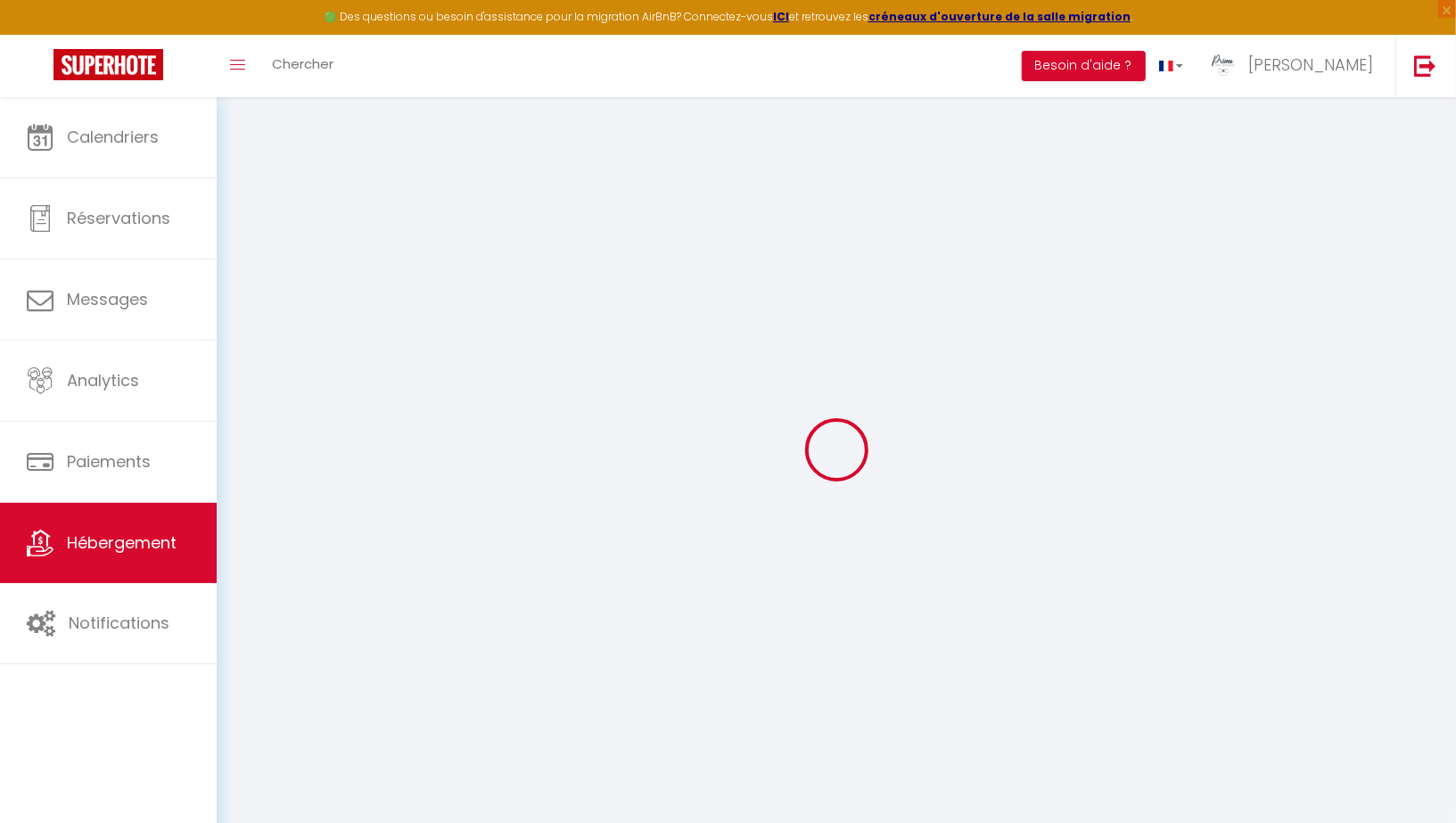
checkbox input "true"
checkbox input "false"
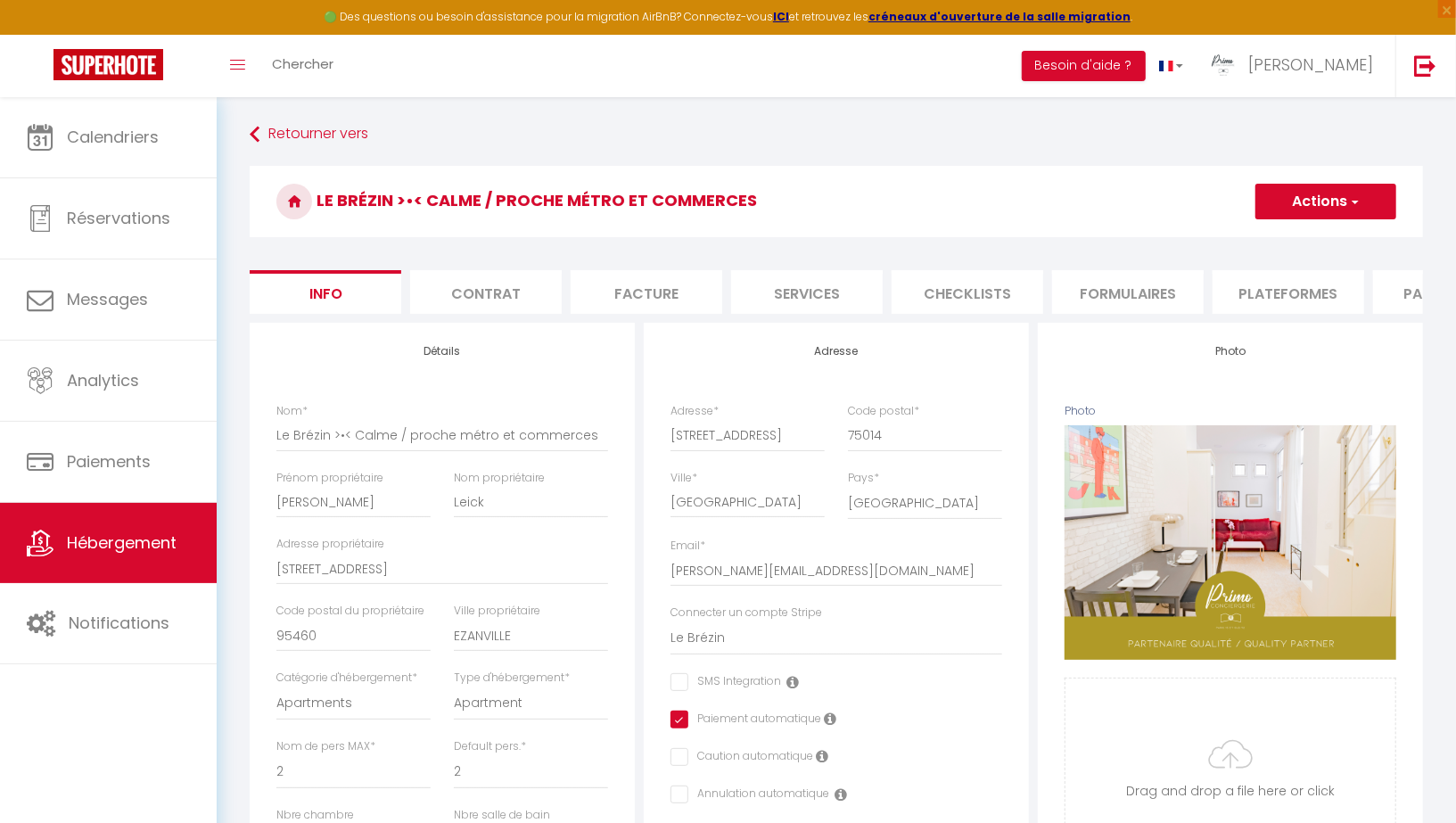
click at [1396, 304] on li "Paramètres" at bounding box center [1449, 292] width 152 height 44
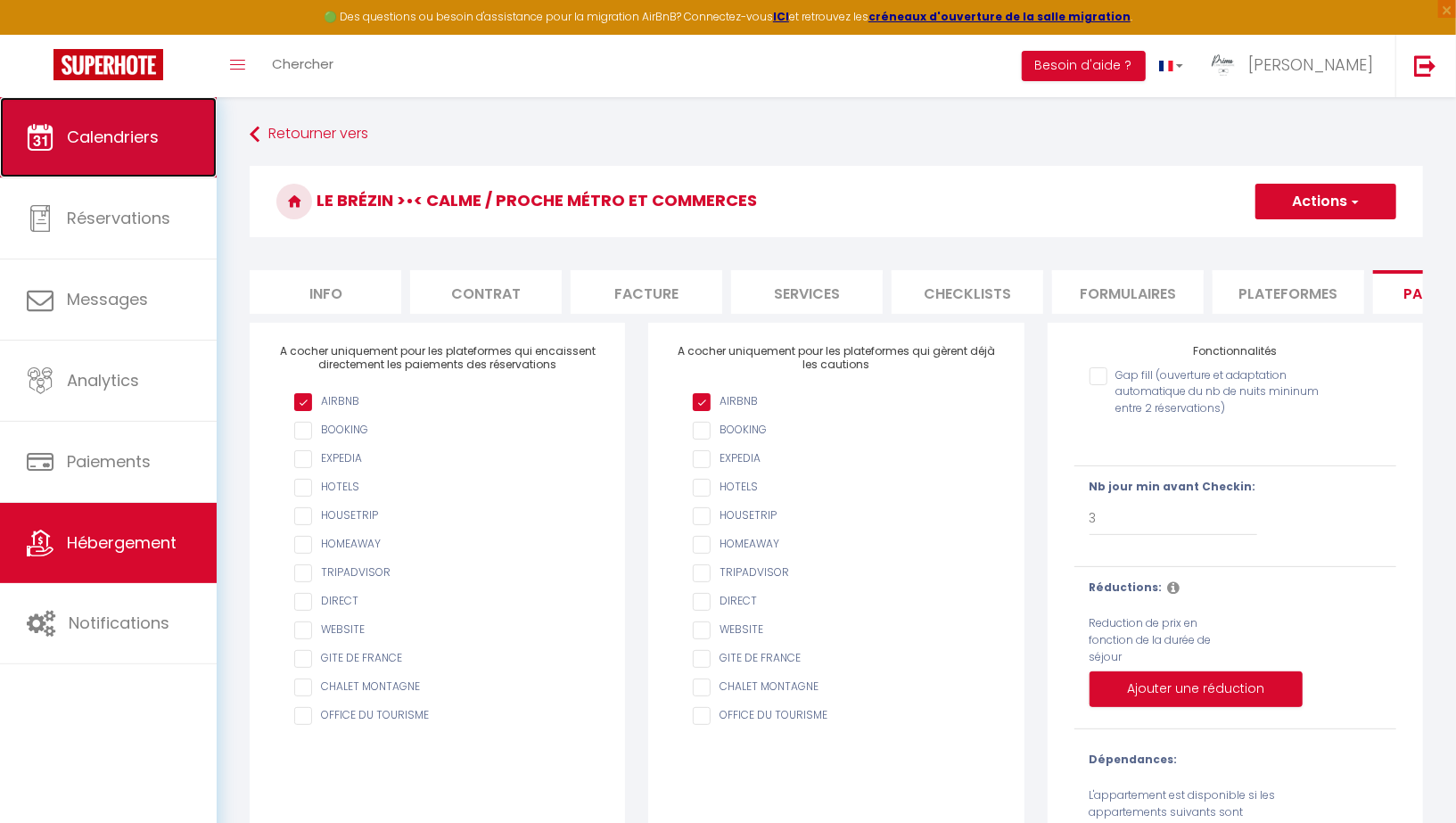
click at [149, 144] on span "Calendriers" at bounding box center [113, 137] width 92 height 22
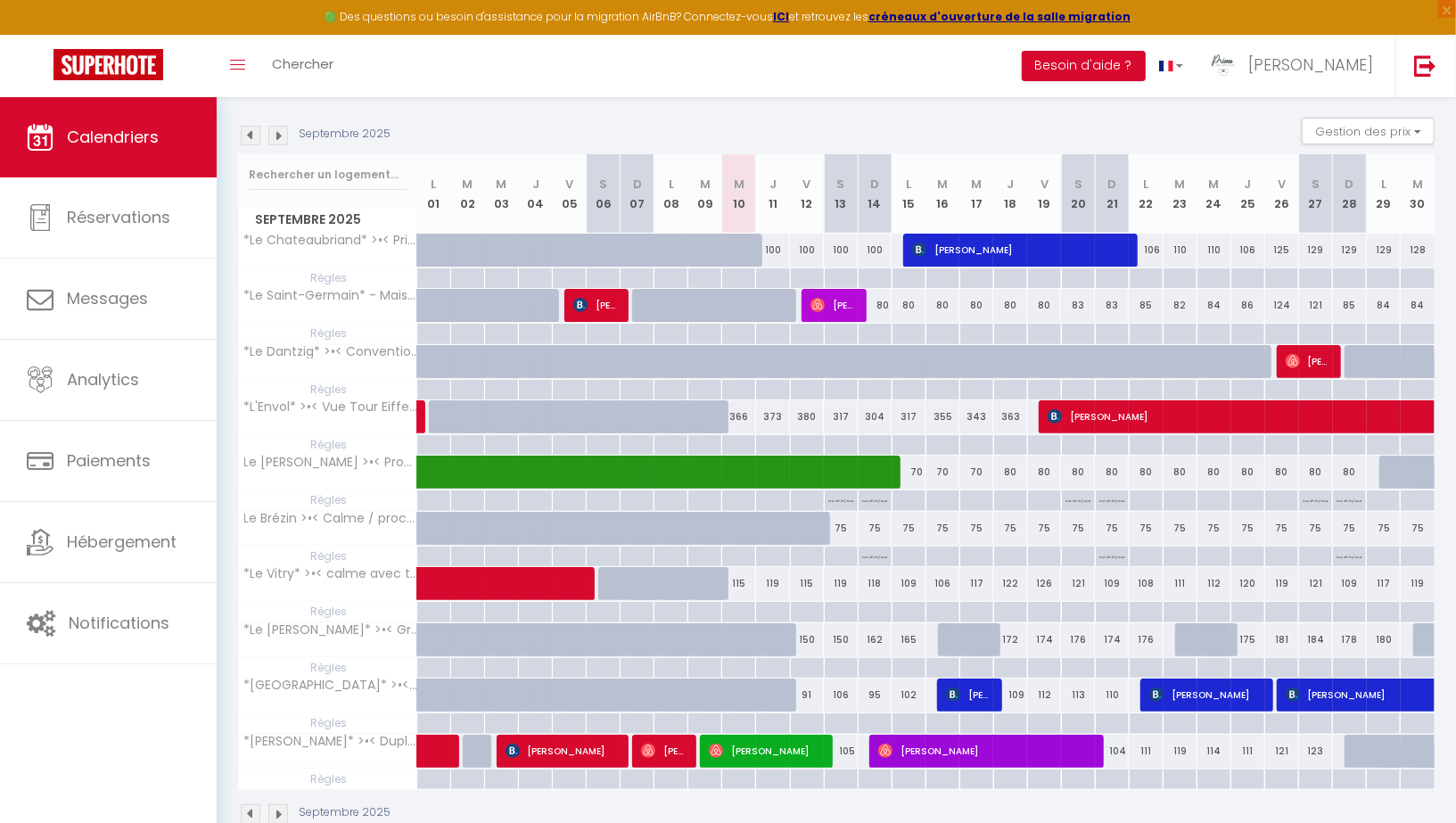
scroll to position [203, 0]
